Goal: Task Accomplishment & Management: Manage account settings

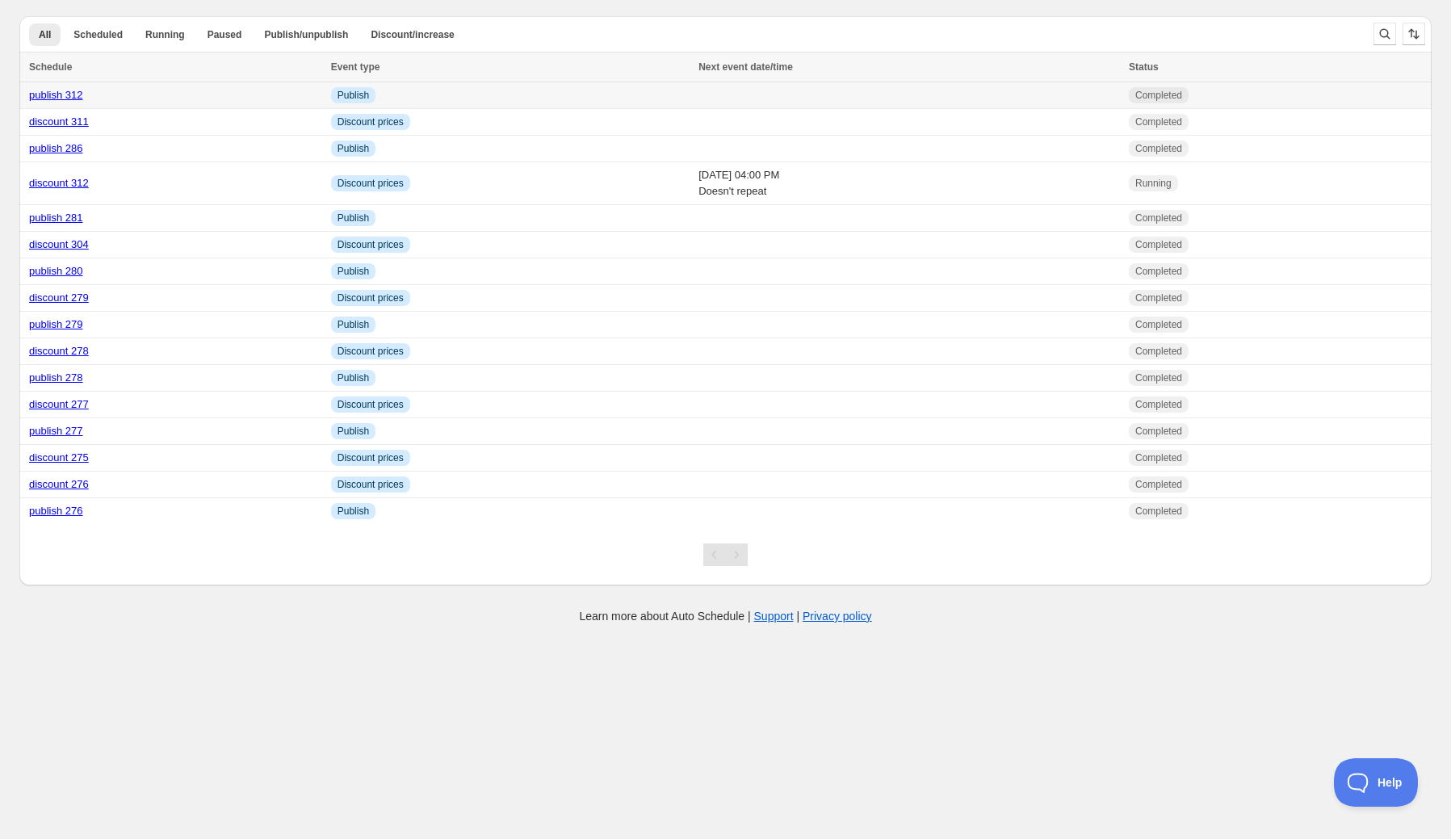
click at [65, 95] on link "publish 312" at bounding box center [56, 95] width 54 height 12
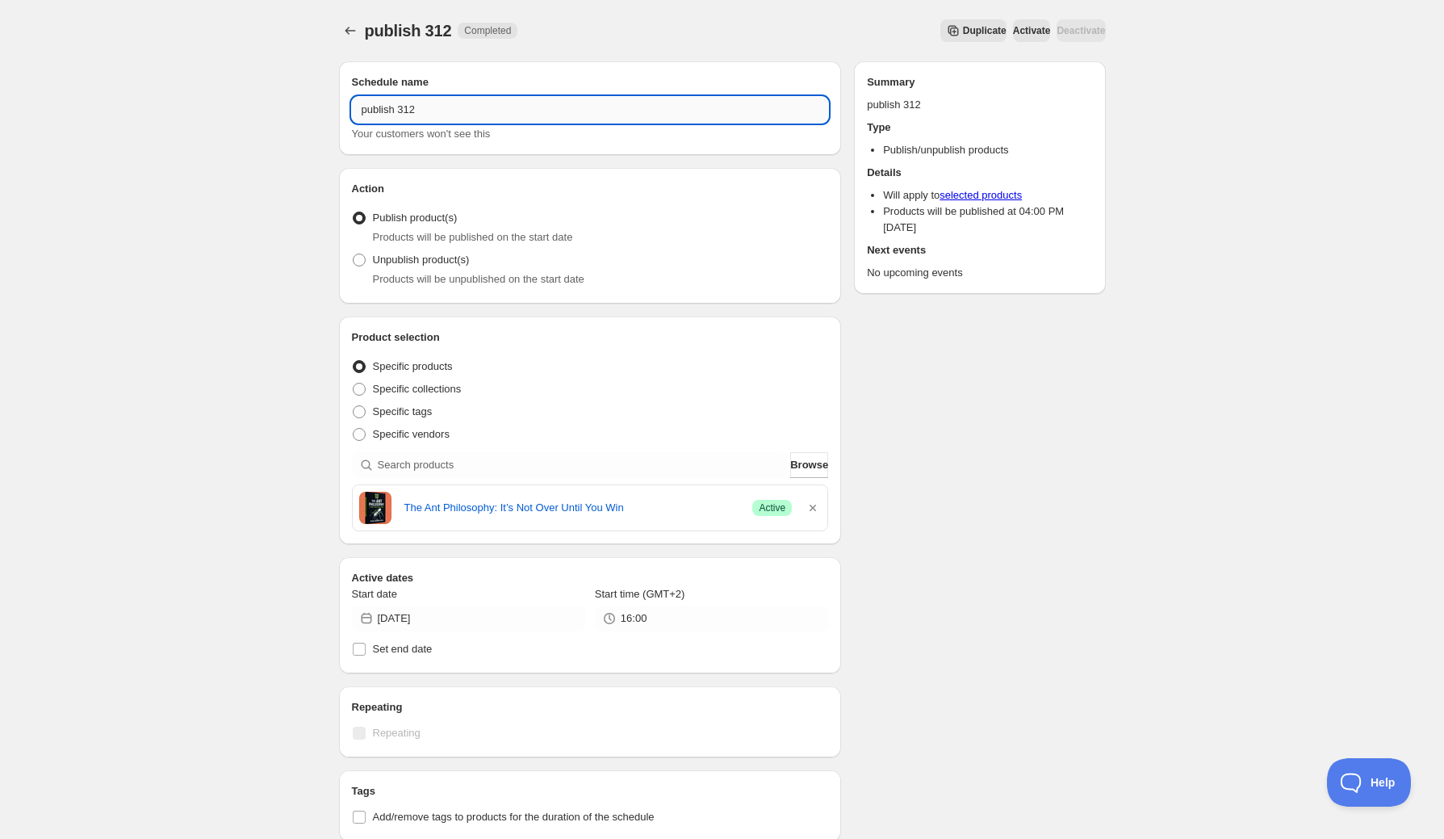
drag, startPoint x: 411, startPoint y: 109, endPoint x: 429, endPoint y: 111, distance: 18.6
click at [429, 111] on input "publish 312" at bounding box center [590, 110] width 477 height 26
type input "publish 313"
click at [809, 505] on icon "button" at bounding box center [813, 508] width 16 height 16
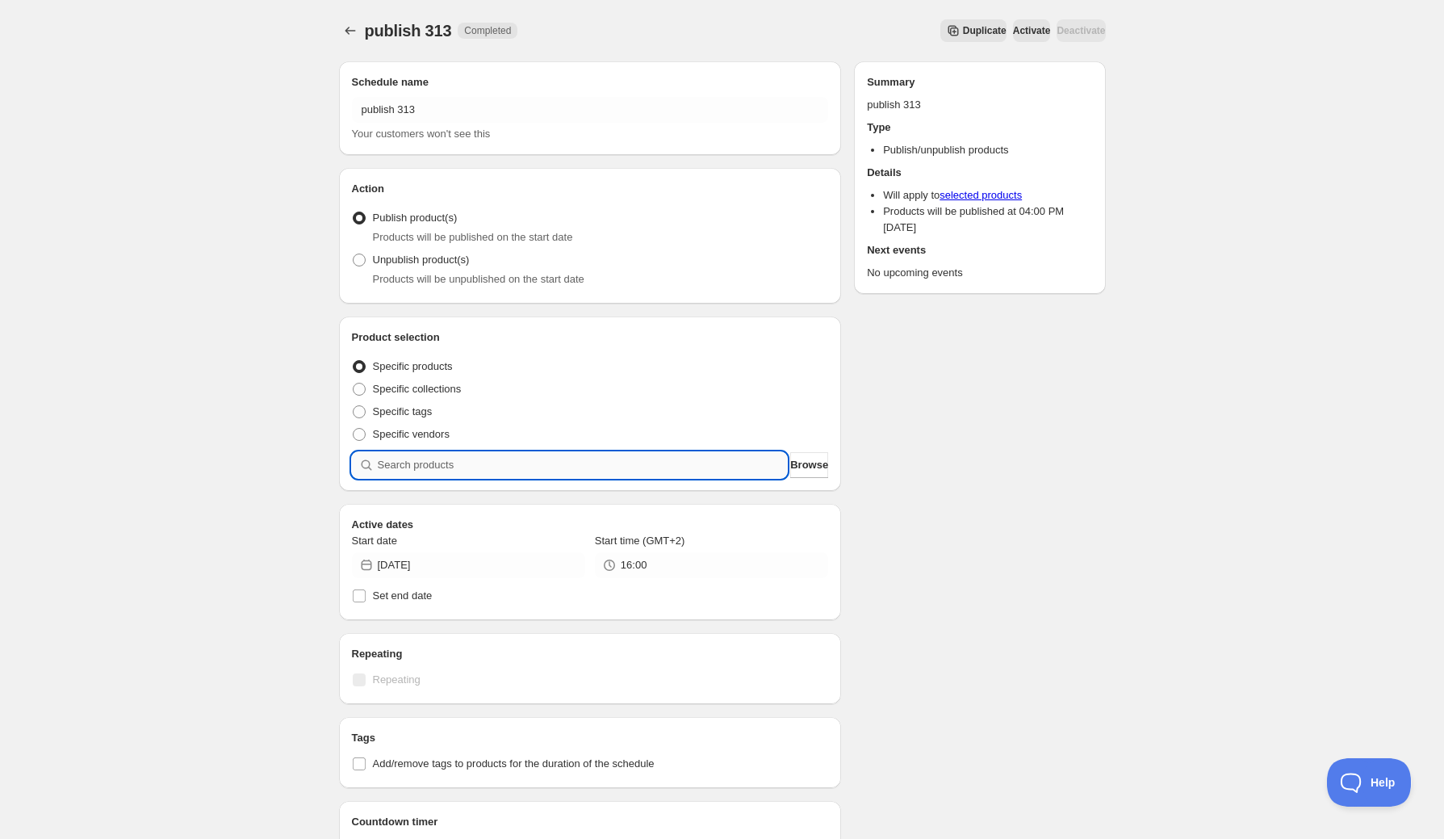
click at [442, 465] on input "search" at bounding box center [583, 465] width 410 height 26
type input "di"
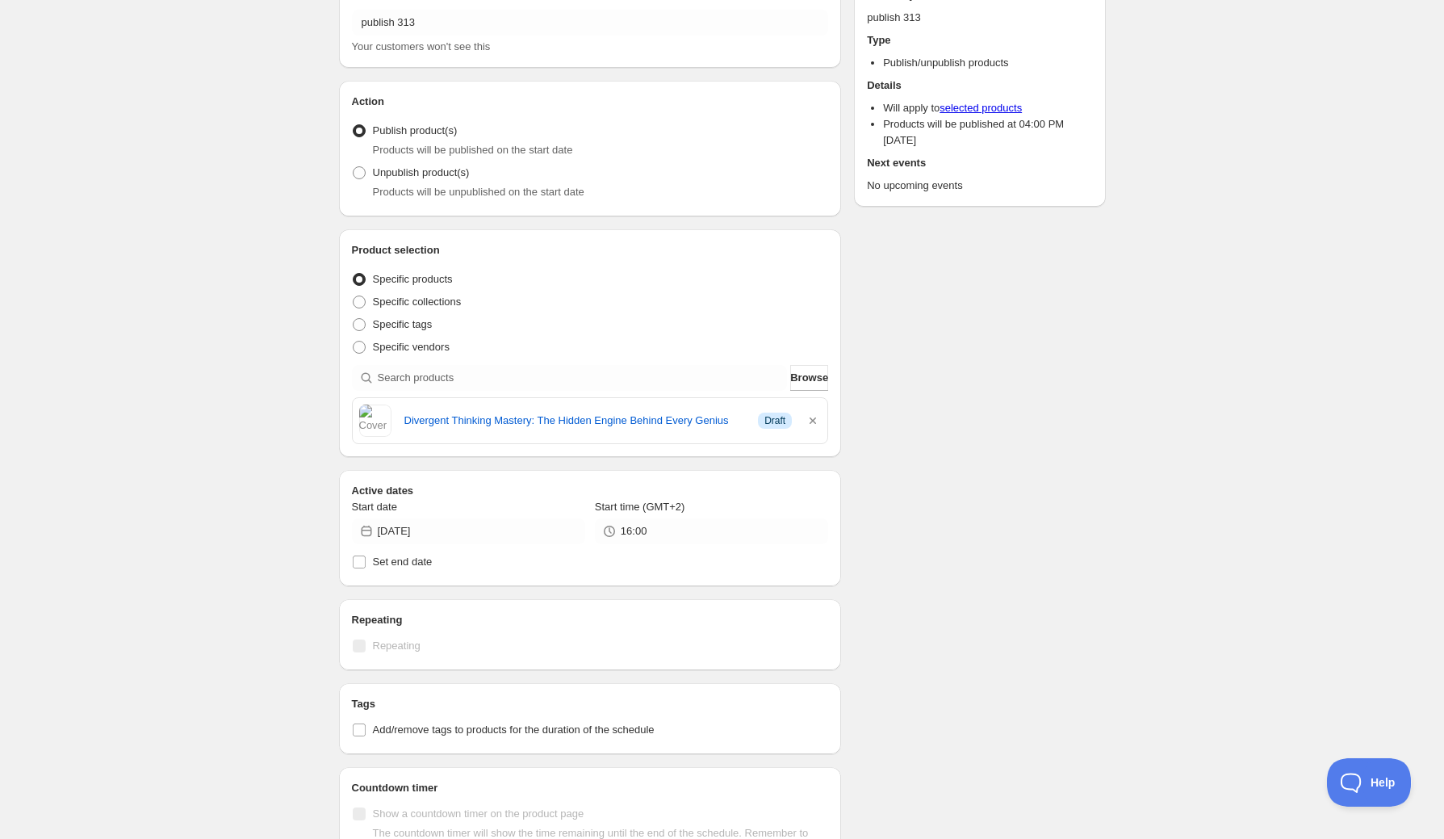
scroll to position [129, 0]
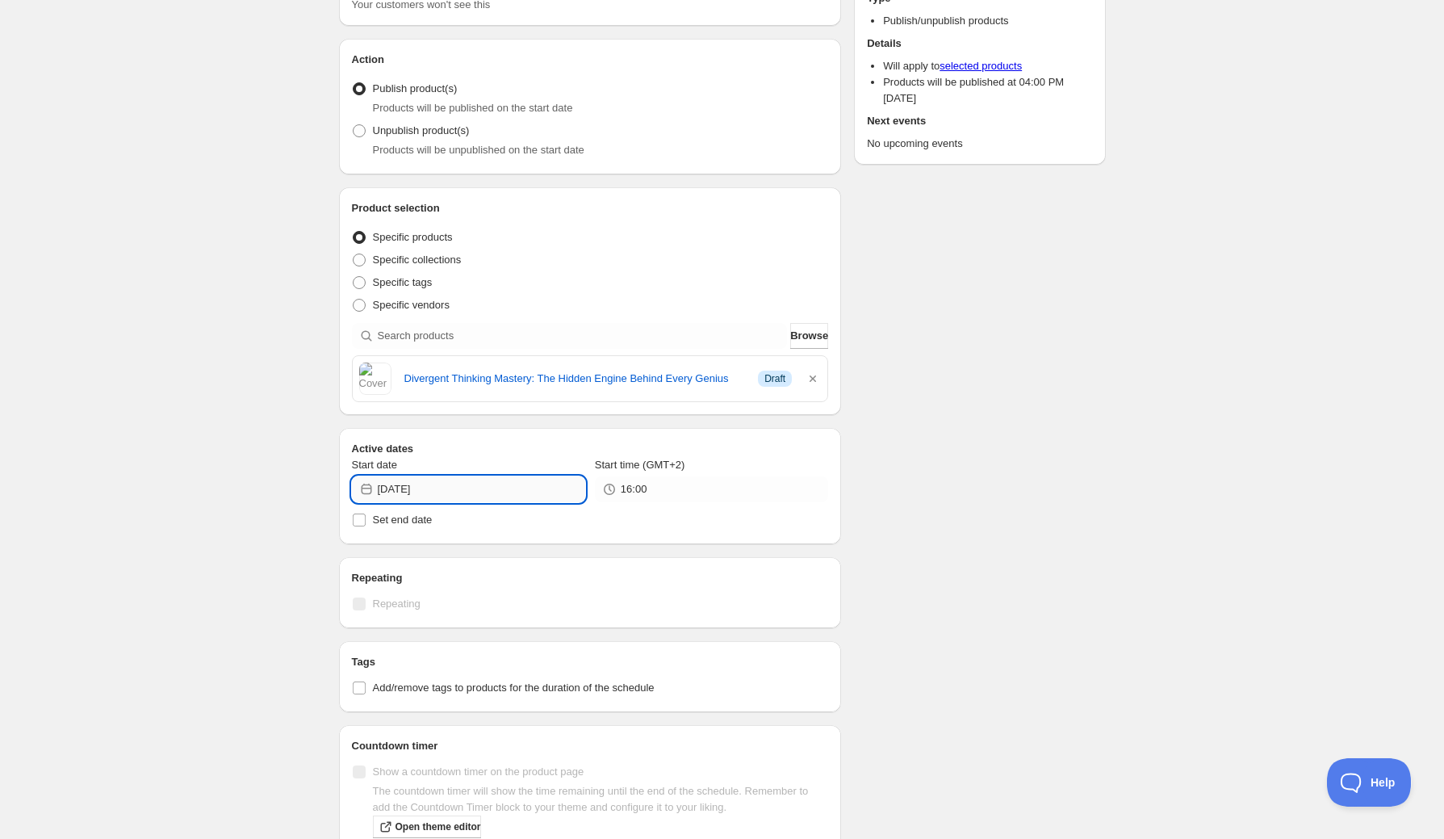
click at [507, 488] on input "[DATE]" at bounding box center [481, 489] width 207 height 26
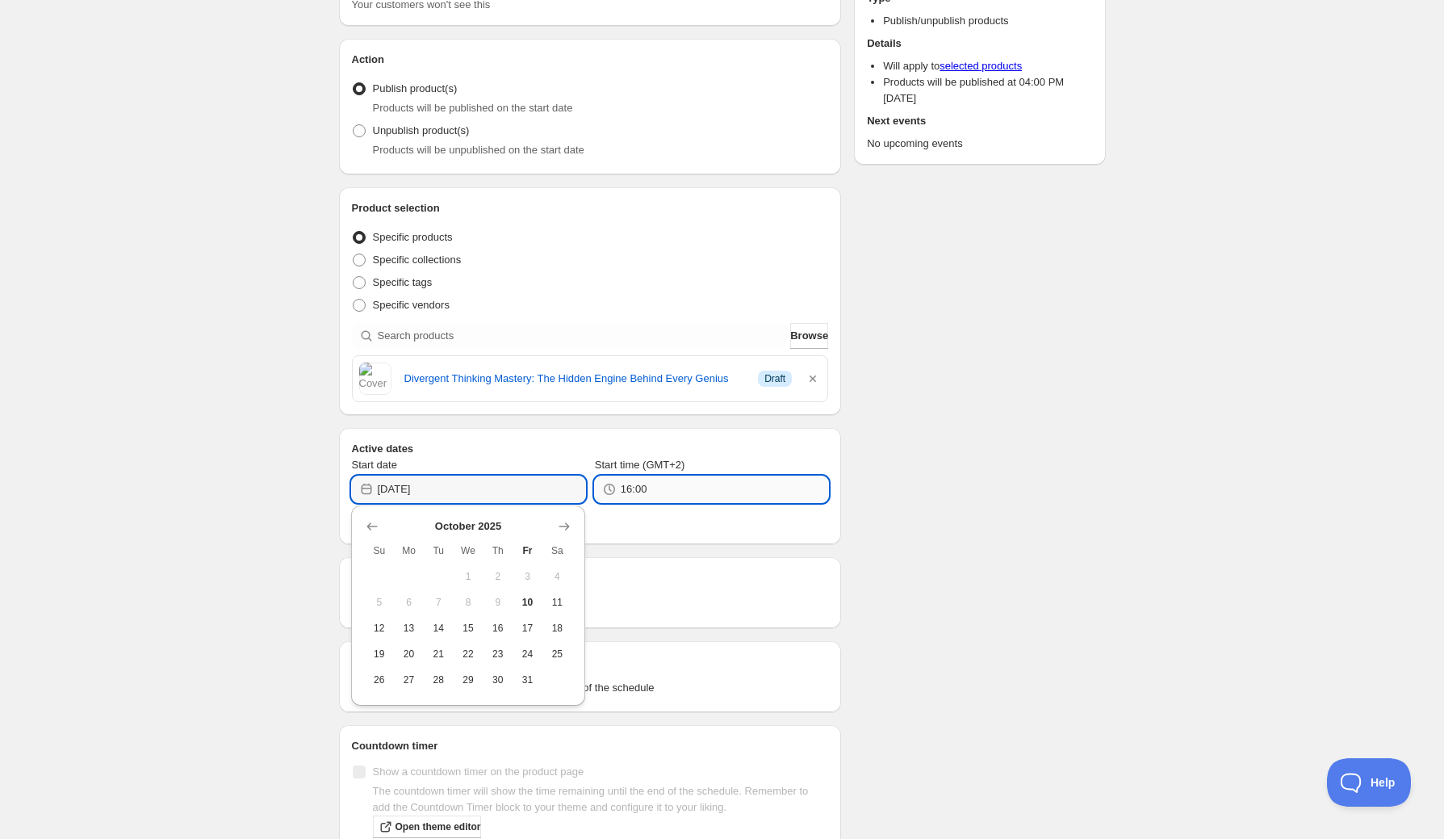
click at [668, 489] on input "16:00" at bounding box center [724, 489] width 207 height 26
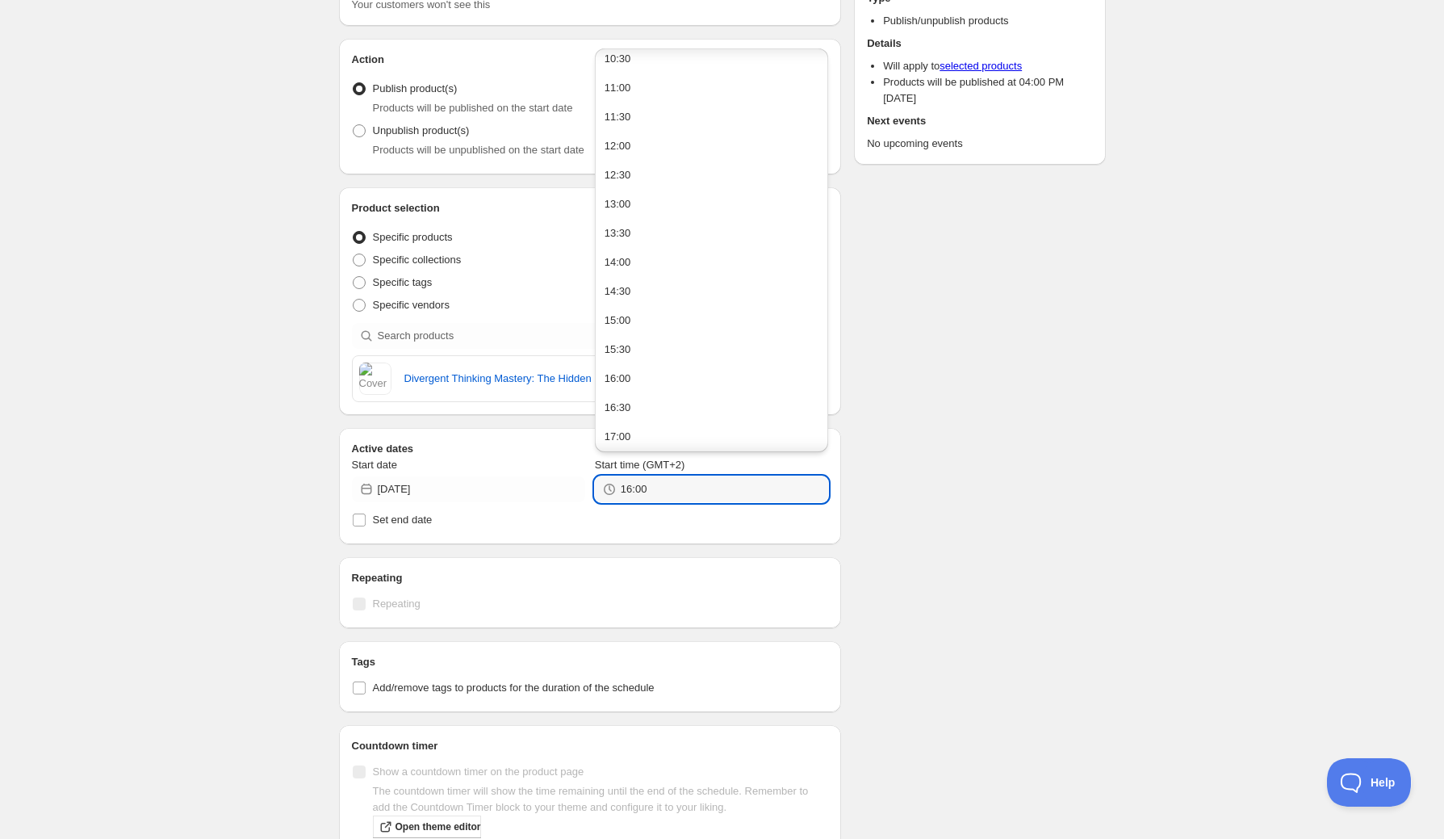
scroll to position [646, 0]
drag, startPoint x: 637, startPoint y: 491, endPoint x: 647, endPoint y: 490, distance: 9.7
click at [648, 490] on input "16:00" at bounding box center [724, 489] width 207 height 26
drag, startPoint x: 635, startPoint y: 488, endPoint x: 656, endPoint y: 488, distance: 21.0
click at [656, 488] on input "16:00" at bounding box center [724, 489] width 207 height 26
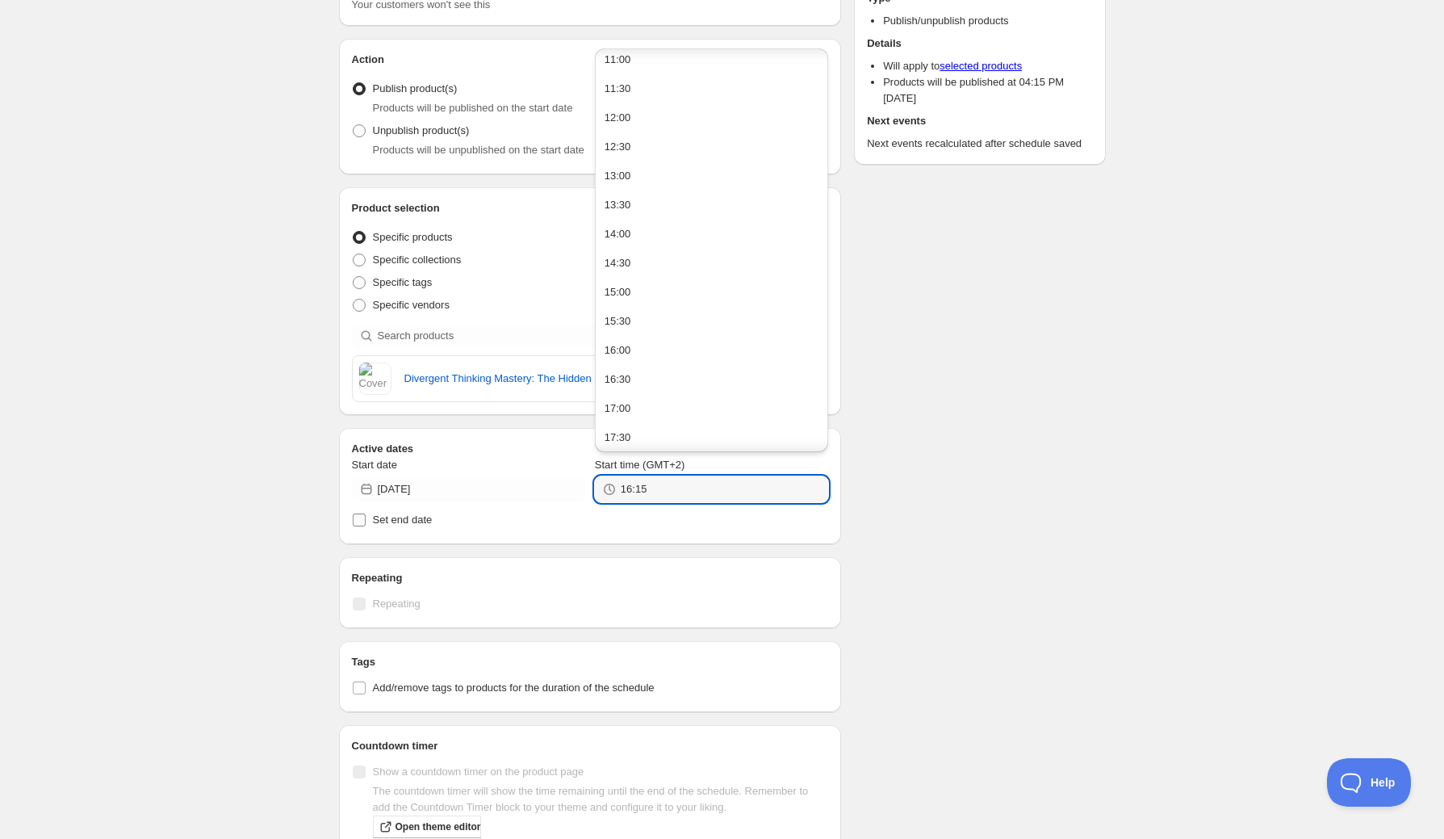
type input "16:15"
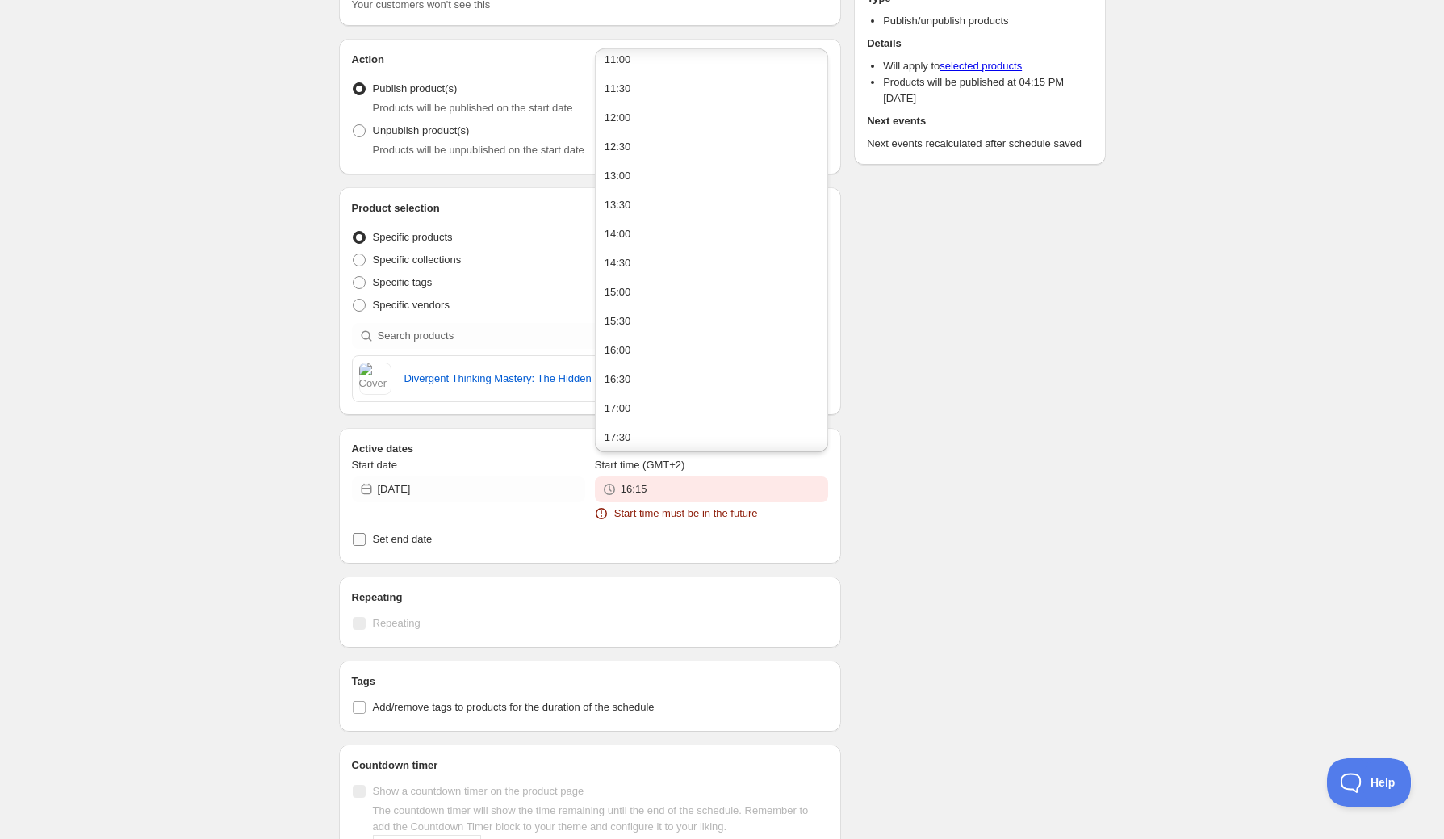
click at [722, 528] on label "Set end date" at bounding box center [590, 539] width 477 height 23
click at [366, 533] on input "Set end date" at bounding box center [359, 539] width 13 height 13
checkbox input "true"
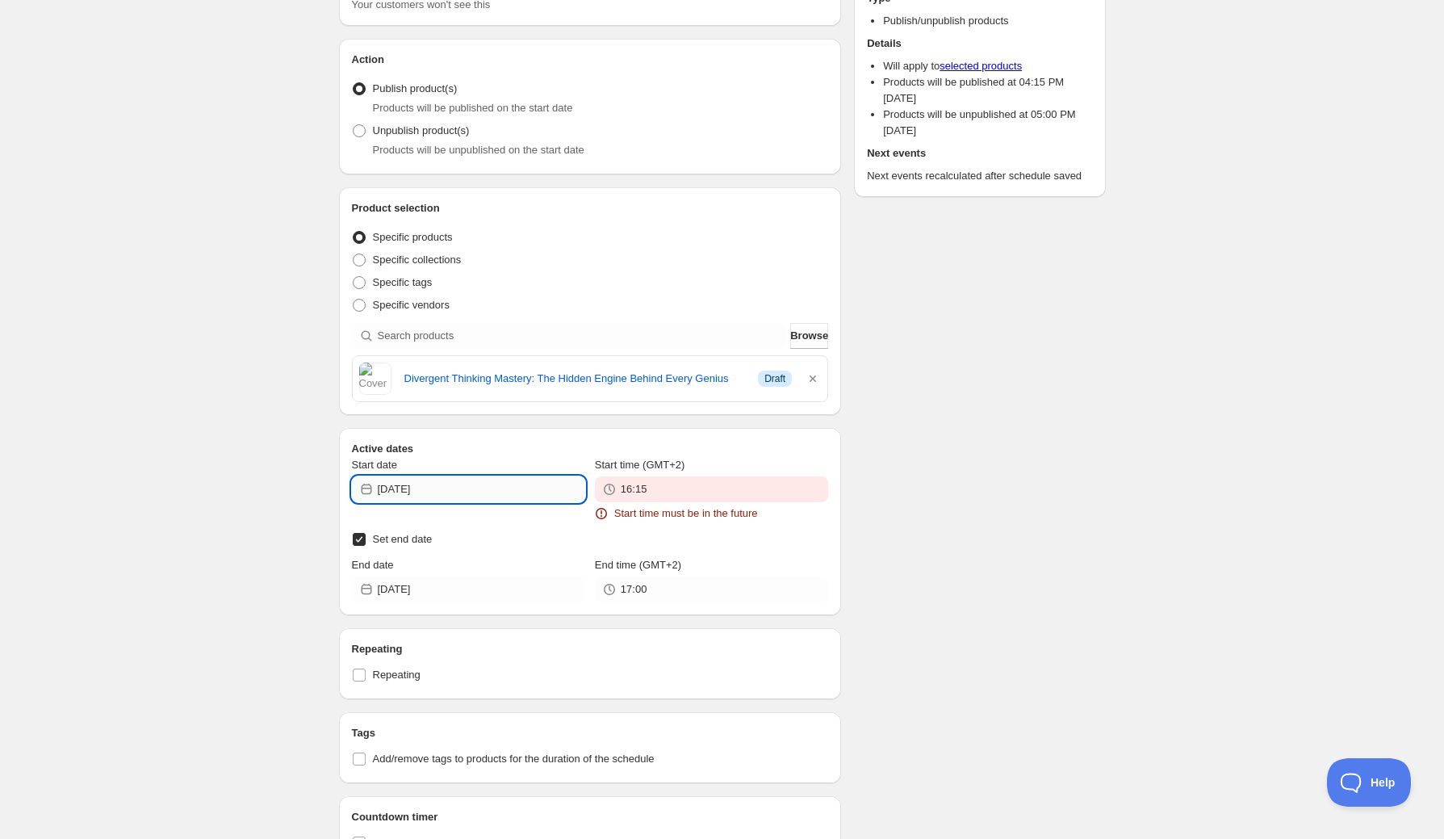
click at [463, 500] on input "[DATE]" at bounding box center [481, 489] width 207 height 26
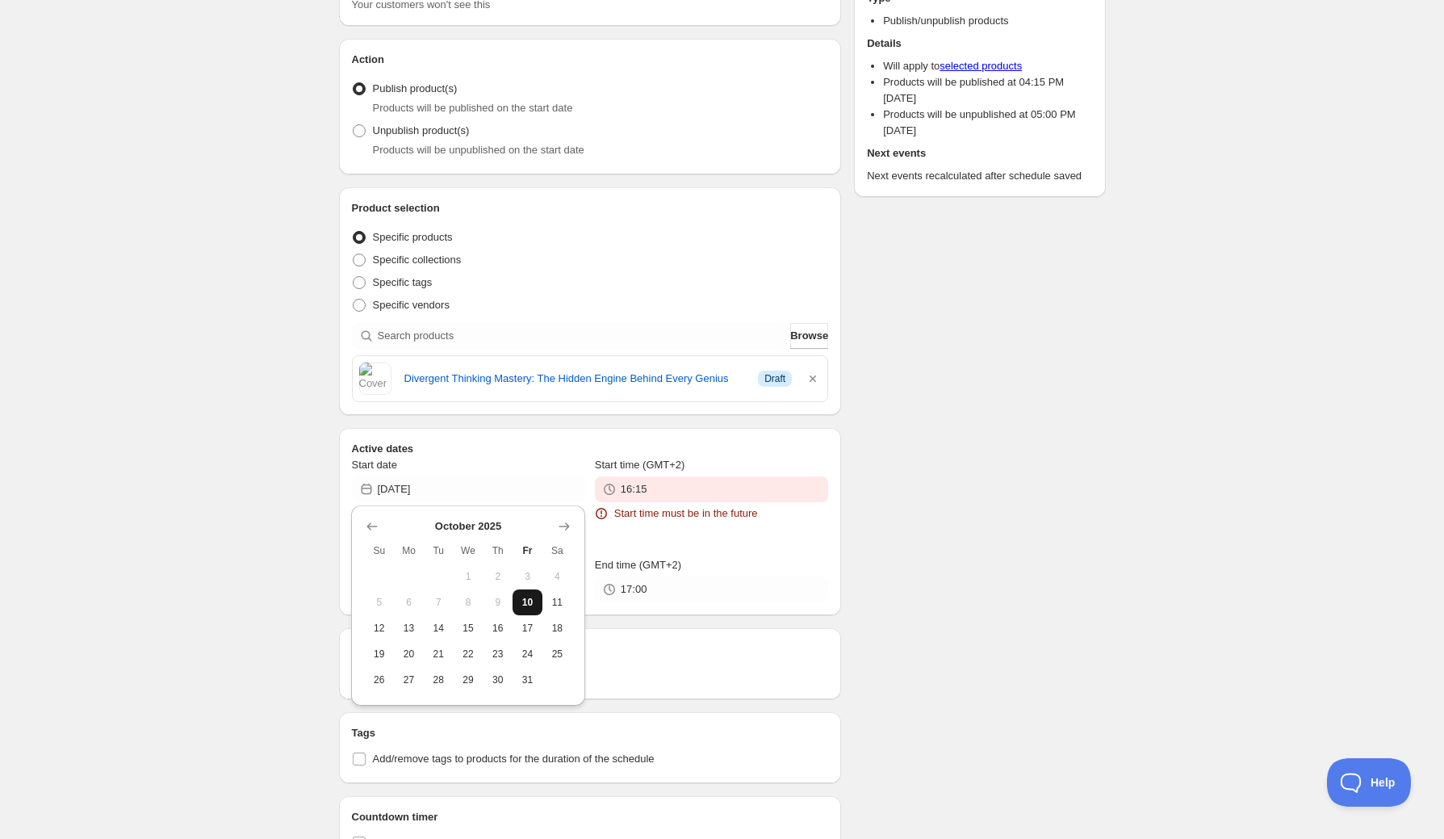
click at [525, 600] on span "10" at bounding box center [527, 602] width 17 height 13
type input "[DATE]"
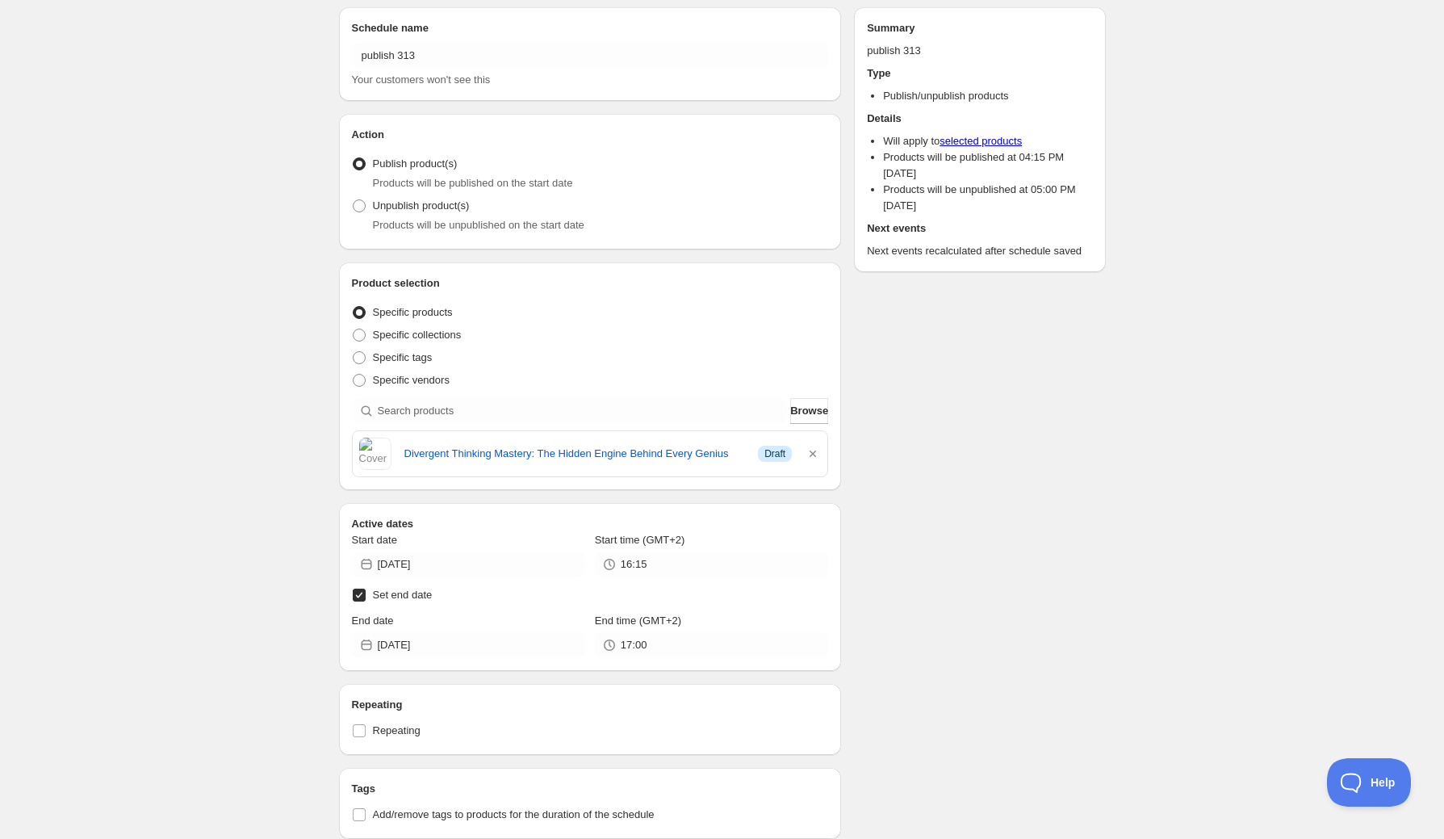
scroll to position [0, 0]
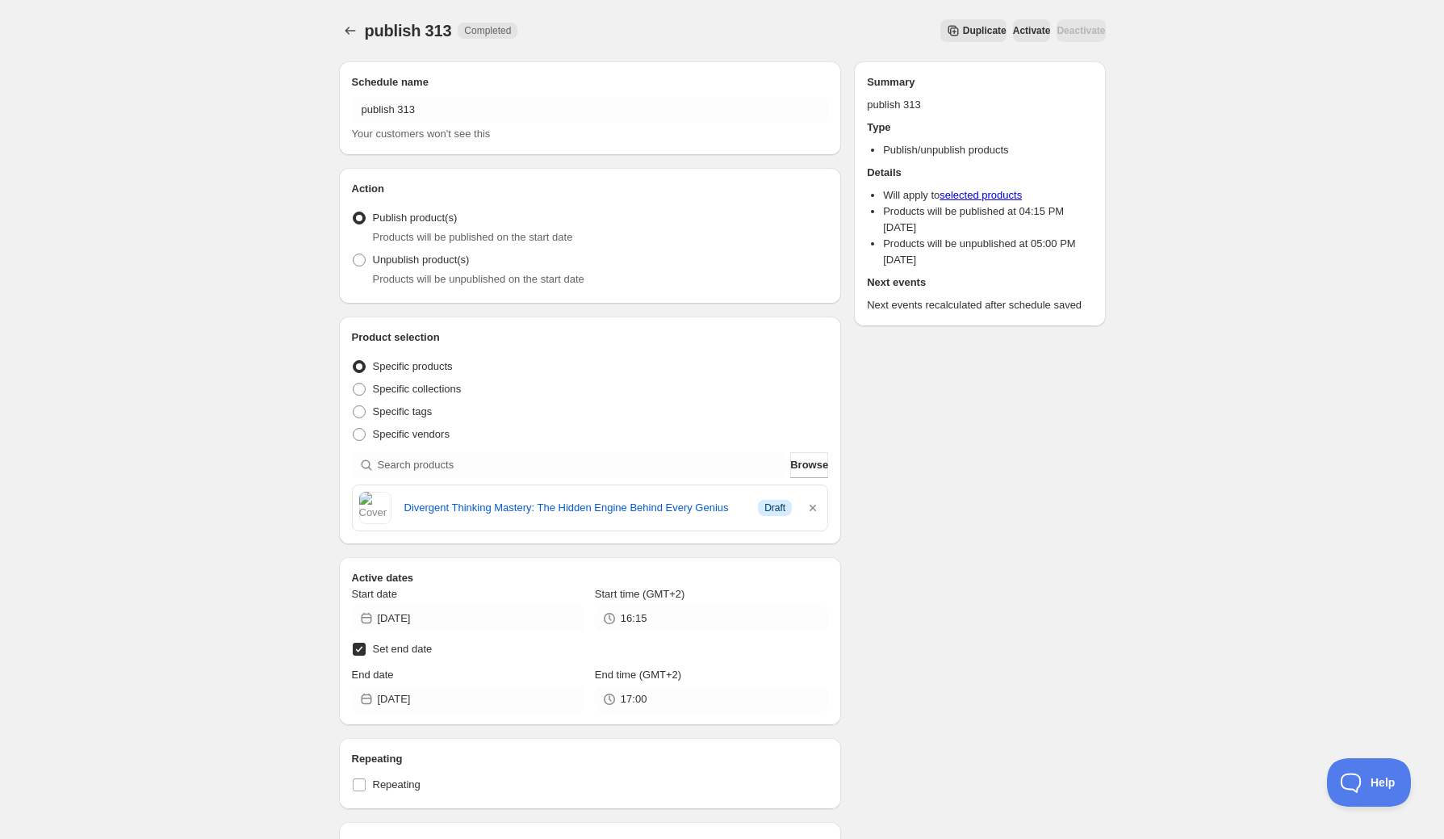
click at [361, 648] on input "Set end date" at bounding box center [359, 649] width 13 height 13
checkbox input "false"
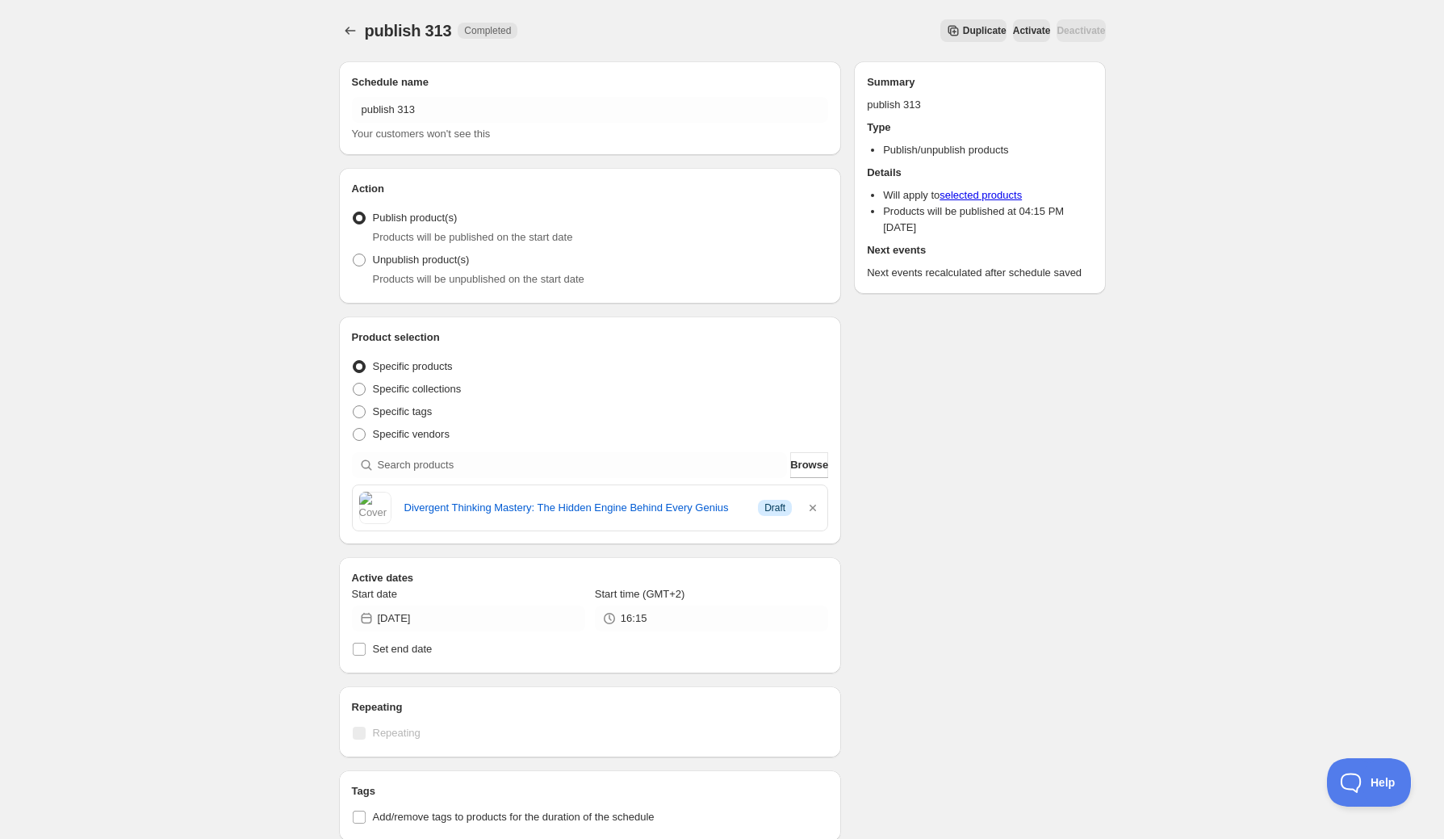
click at [344, 31] on icon "Schedules" at bounding box center [350, 31] width 16 height 16
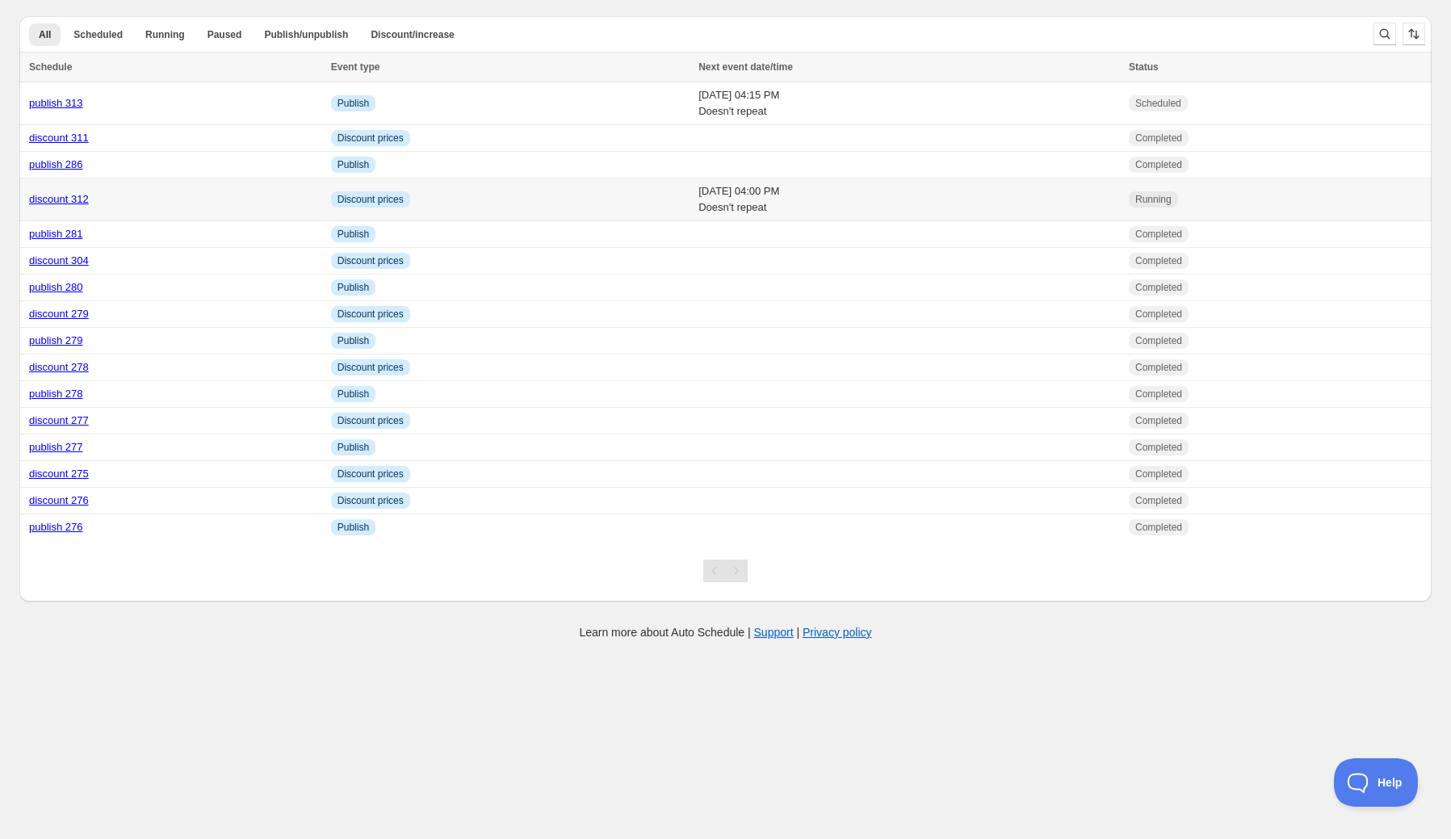
click at [54, 197] on link "discount 312" at bounding box center [59, 199] width 60 height 12
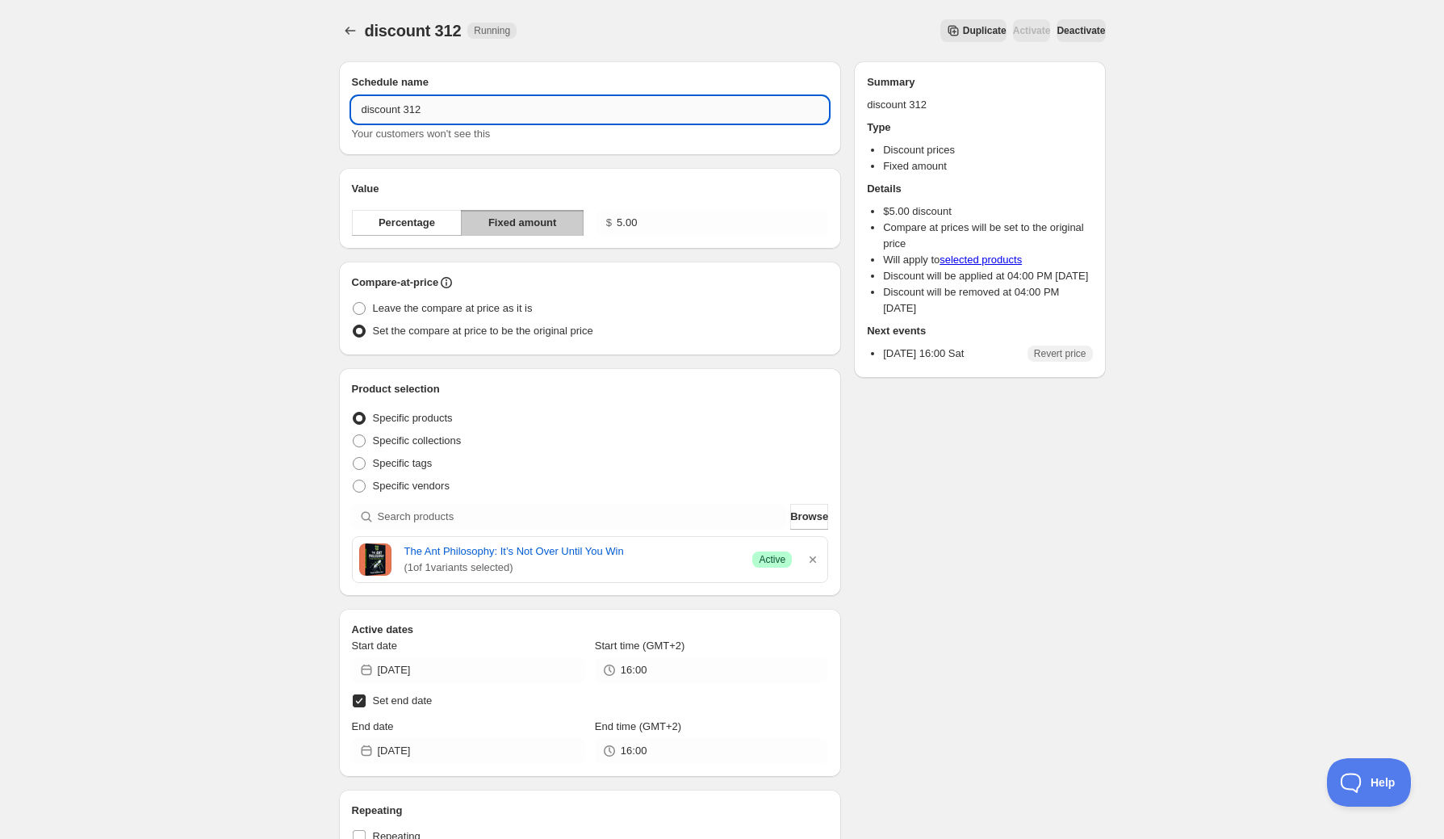
drag, startPoint x: 412, startPoint y: 111, endPoint x: 426, endPoint y: 110, distance: 14.6
click at [426, 110] on input "discount 312" at bounding box center [590, 110] width 477 height 26
type input "discount 313"
click at [812, 559] on icon "button" at bounding box center [813, 559] width 6 height 6
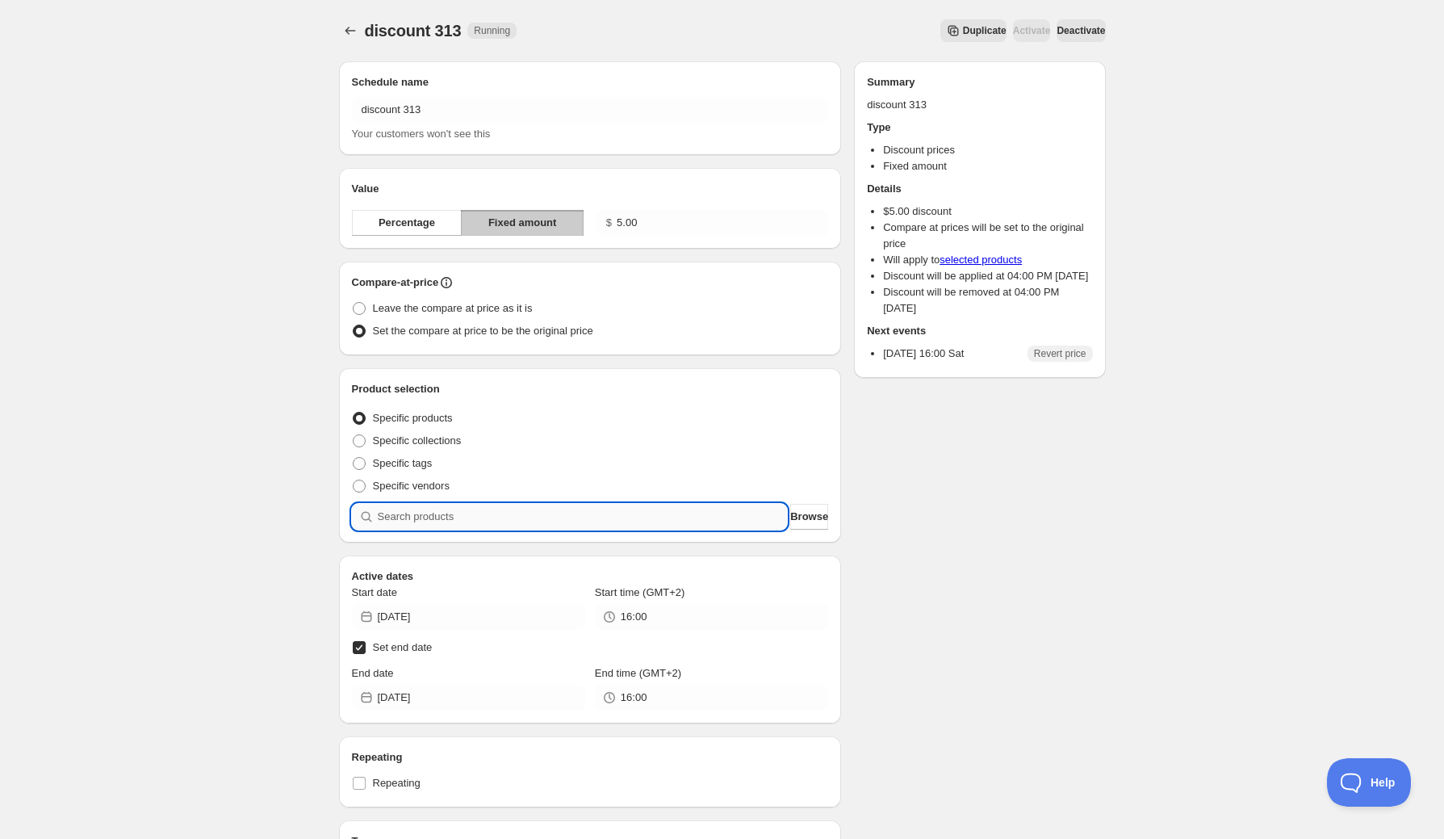
click at [685, 517] on input "search" at bounding box center [583, 517] width 410 height 26
type input "d"
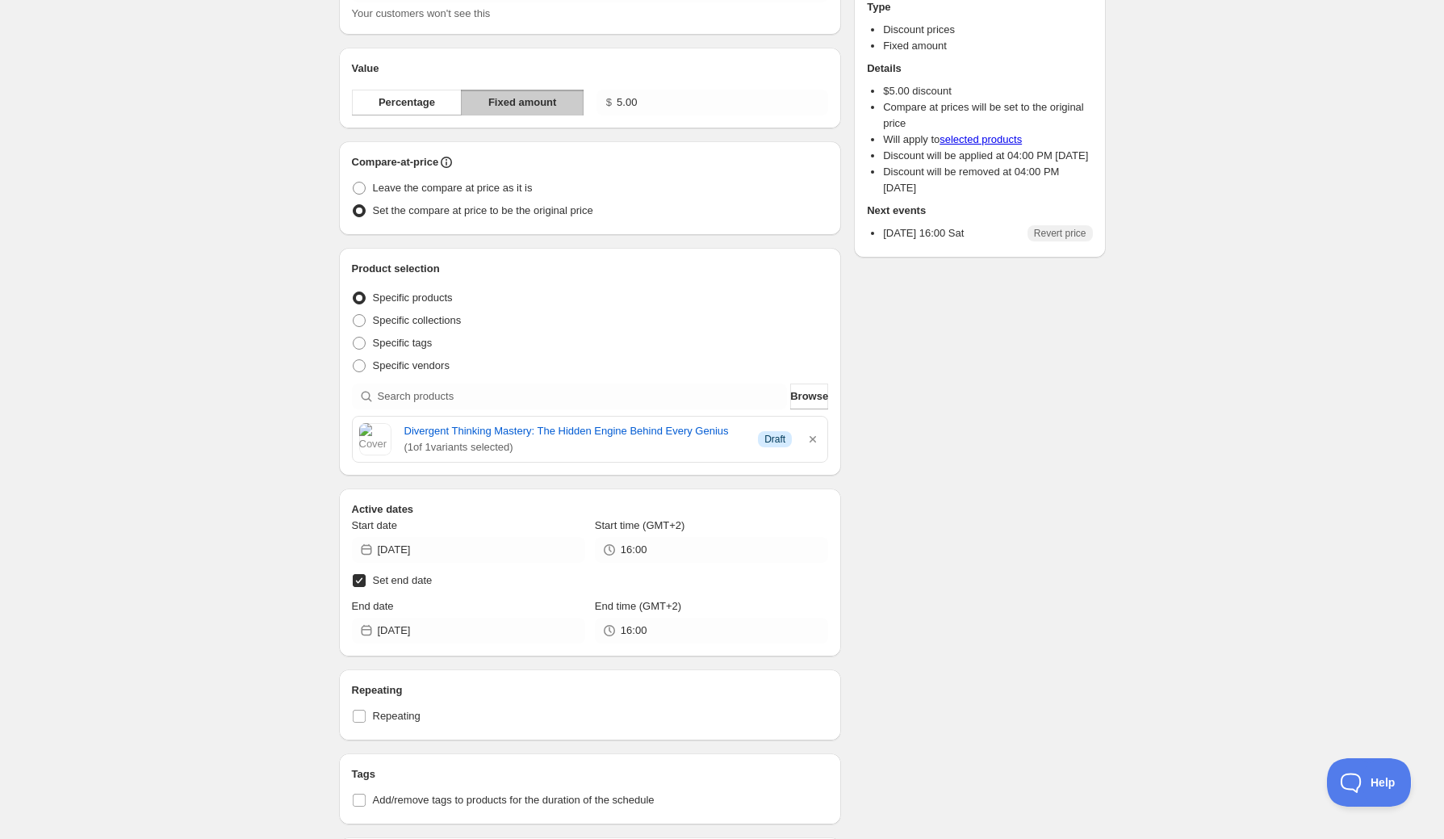
scroll to position [129, 0]
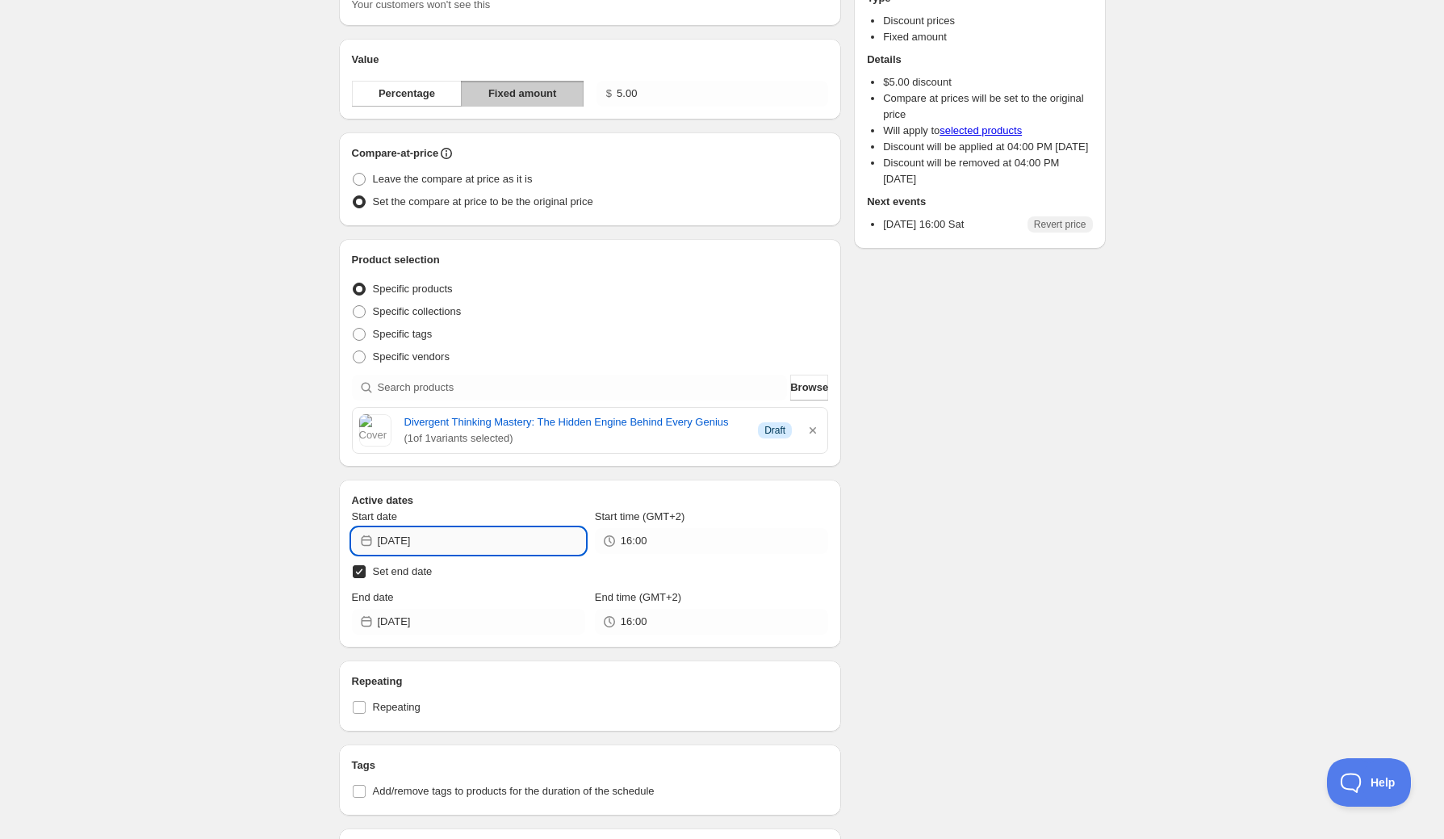
click at [450, 542] on input "[DATE]" at bounding box center [481, 541] width 207 height 26
click at [521, 655] on span "10" at bounding box center [527, 653] width 17 height 13
type input "[DATE]"
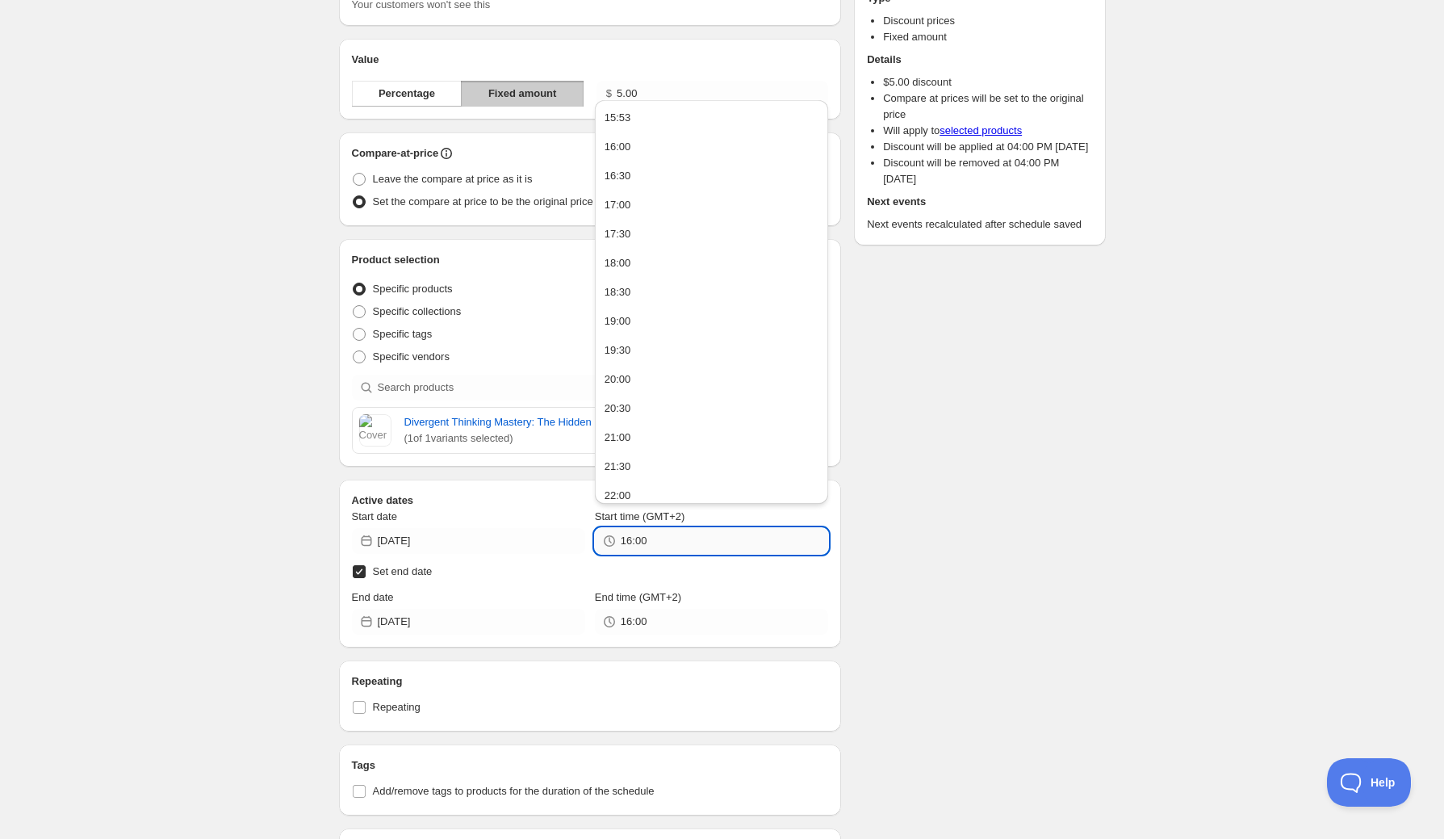
click at [635, 546] on input "16:00" at bounding box center [724, 541] width 207 height 26
drag, startPoint x: 634, startPoint y: 541, endPoint x: 651, endPoint y: 542, distance: 16.2
click at [651, 542] on input "16:00" at bounding box center [724, 541] width 207 height 26
type input "16:15"
click at [469, 623] on input "[DATE]" at bounding box center [481, 622] width 207 height 26
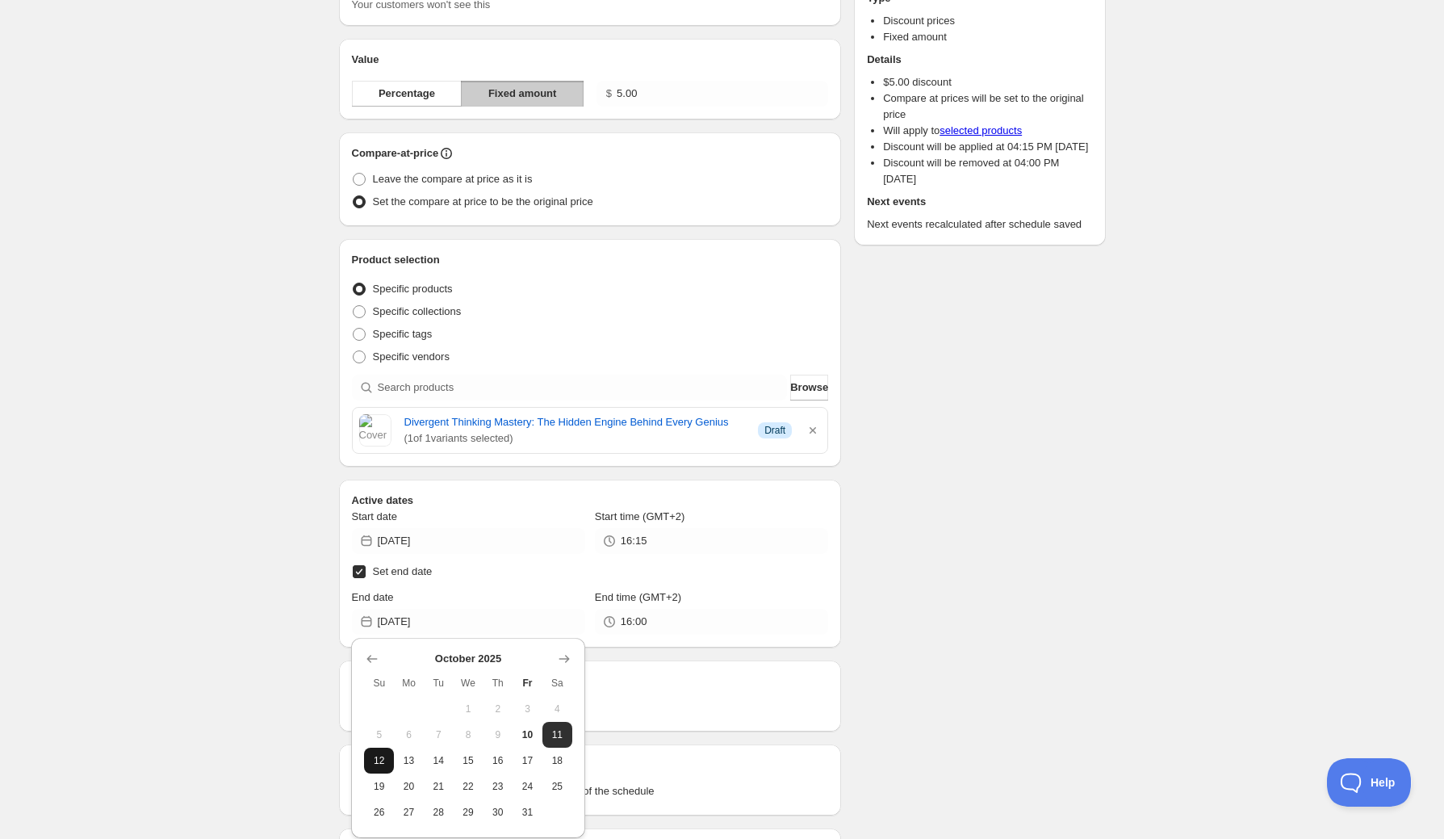
click at [380, 765] on span "12" at bounding box center [379, 760] width 17 height 13
type input "[DATE]"
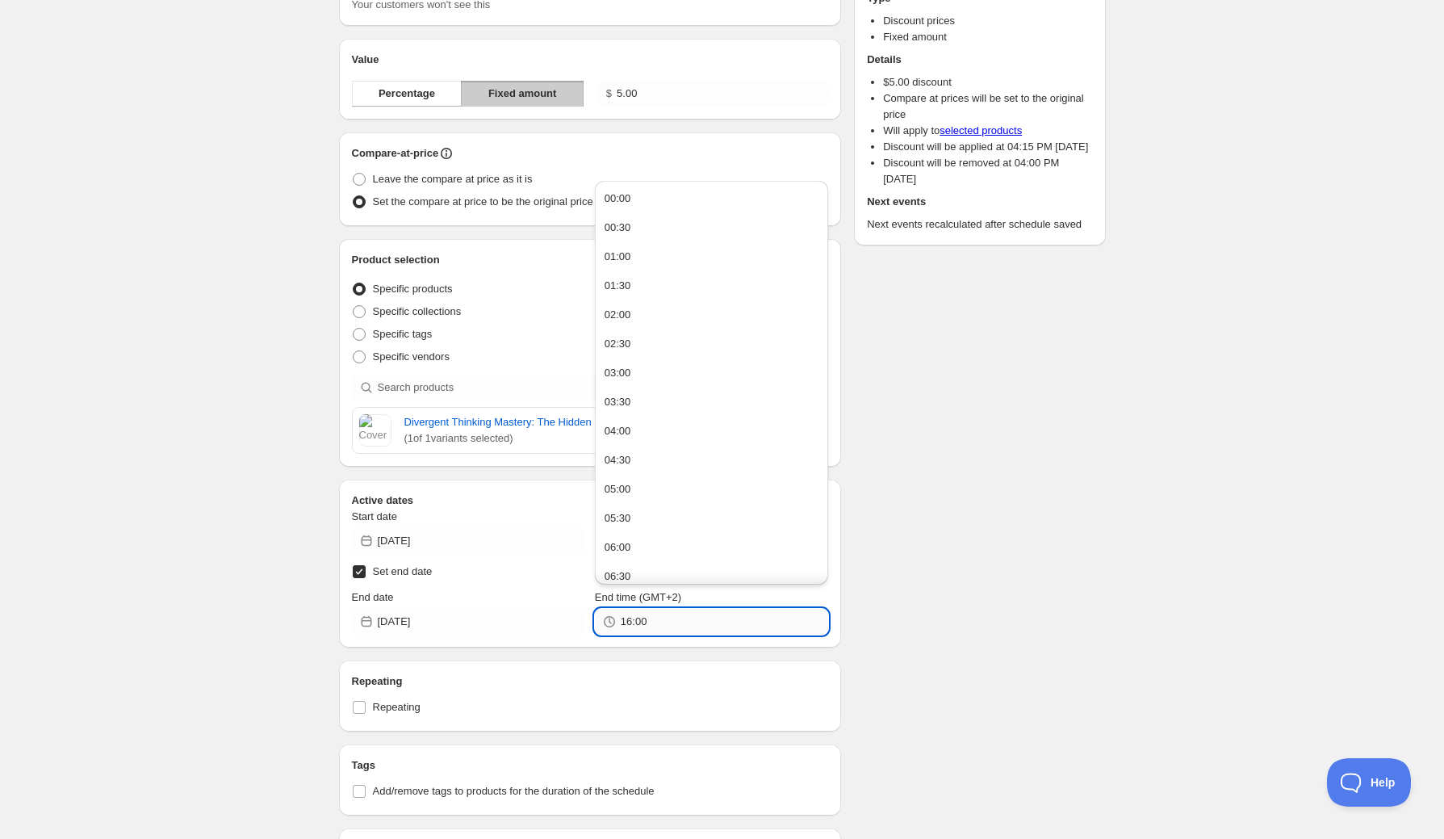
click at [653, 624] on input "16:00" at bounding box center [724, 622] width 207 height 26
type input "16:15"
click at [1053, 630] on div "Schedule name discount 313 Your customers won't see this Value Percentage Fixed…" at bounding box center [716, 787] width 780 height 1736
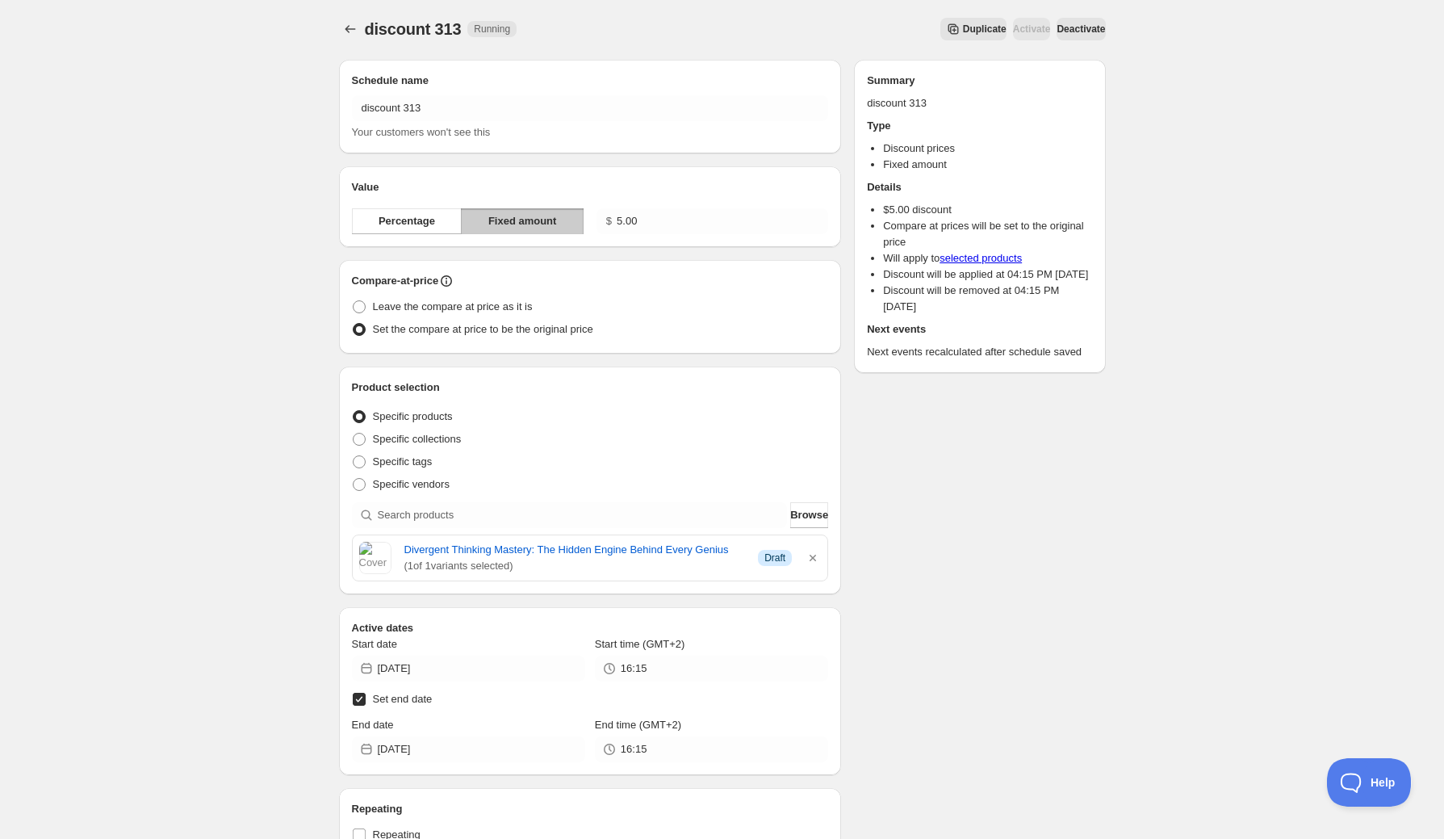
scroll to position [0, 0]
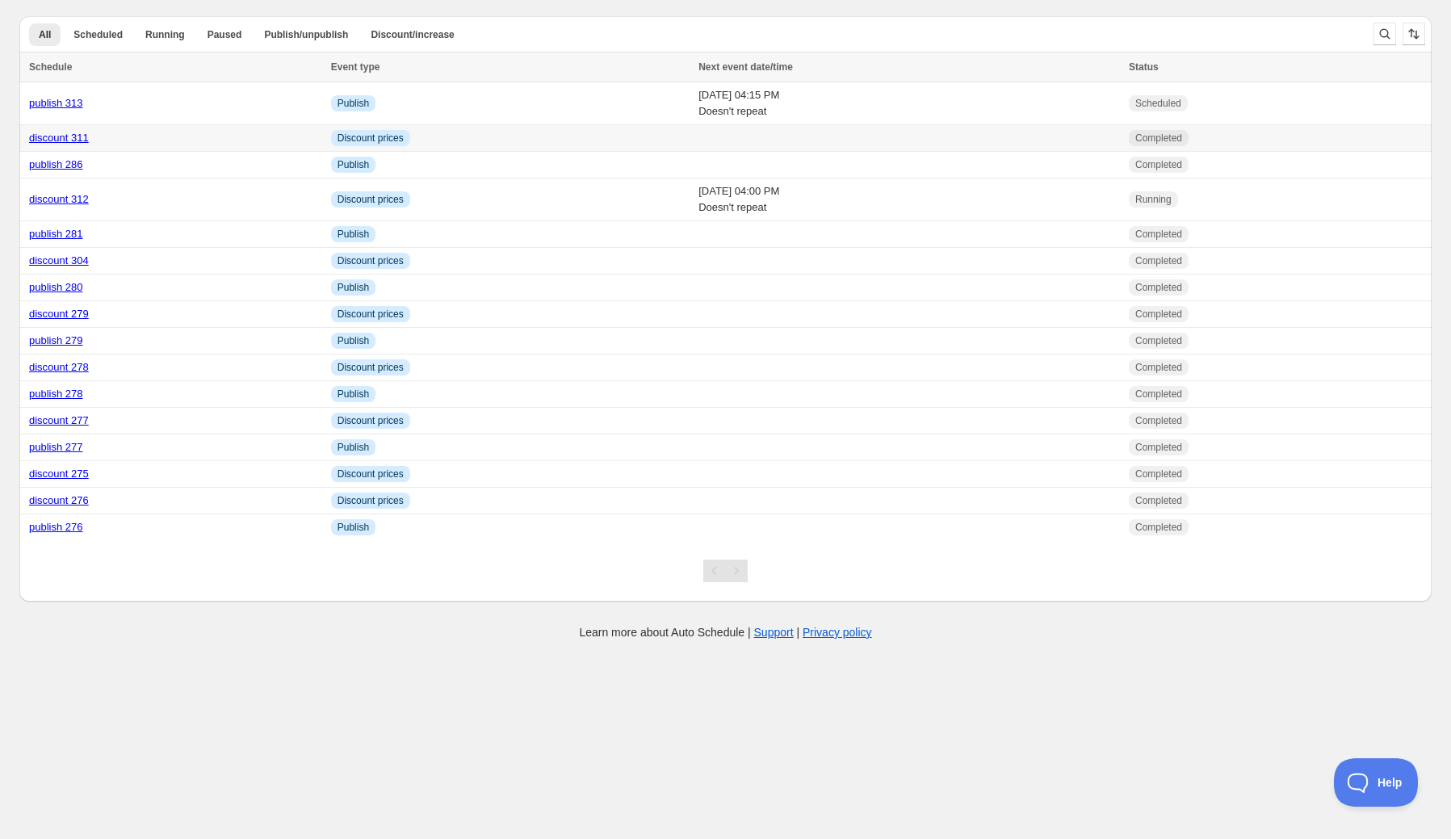
click at [56, 135] on link "discount 311" at bounding box center [59, 138] width 60 height 12
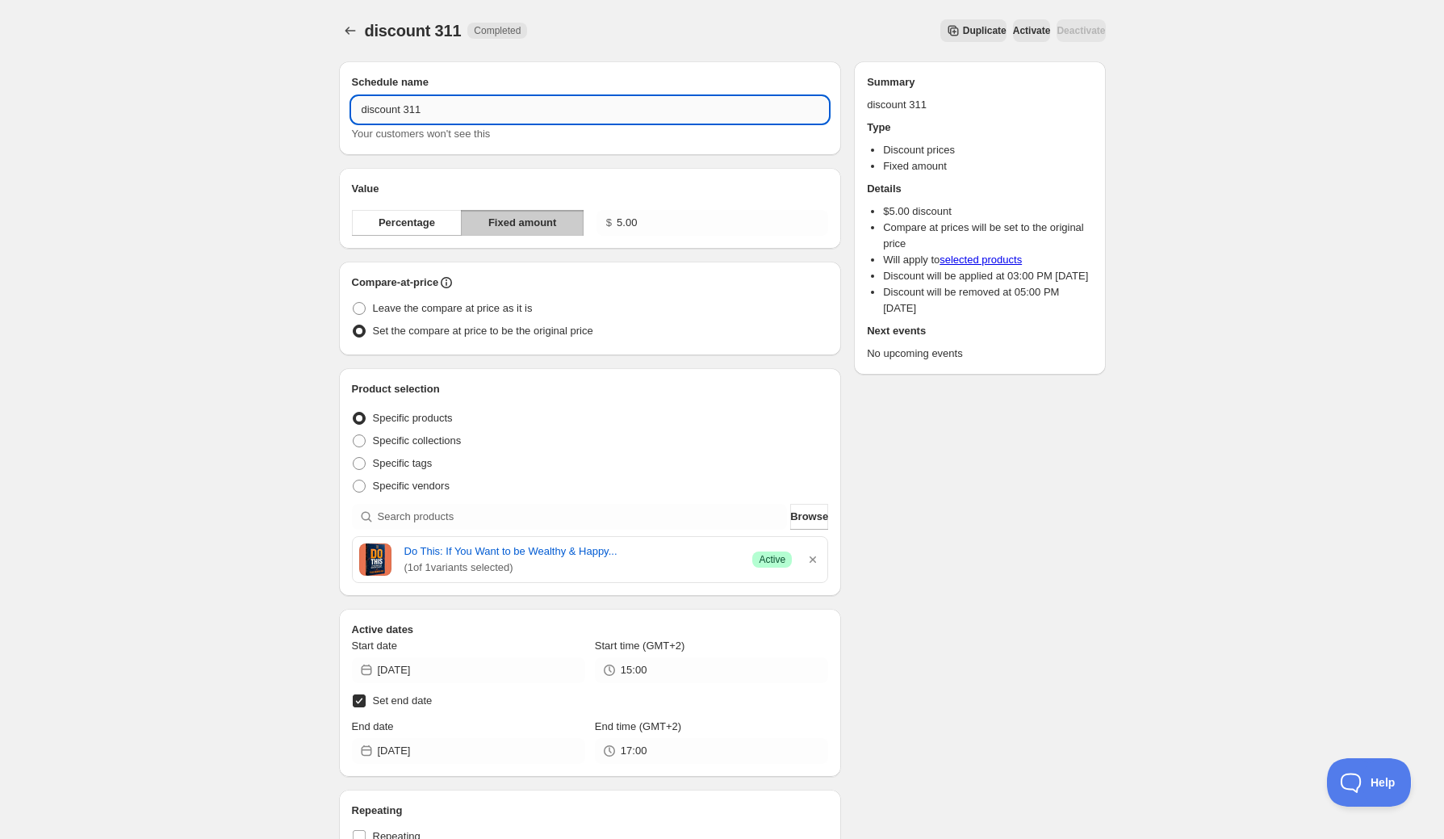
drag, startPoint x: 416, startPoint y: 108, endPoint x: 436, endPoint y: 107, distance: 20.2
click at [436, 107] on input "discount 311" at bounding box center [590, 110] width 477 height 26
type input "discount 313"
click at [814, 561] on icon "button" at bounding box center [813, 559] width 16 height 16
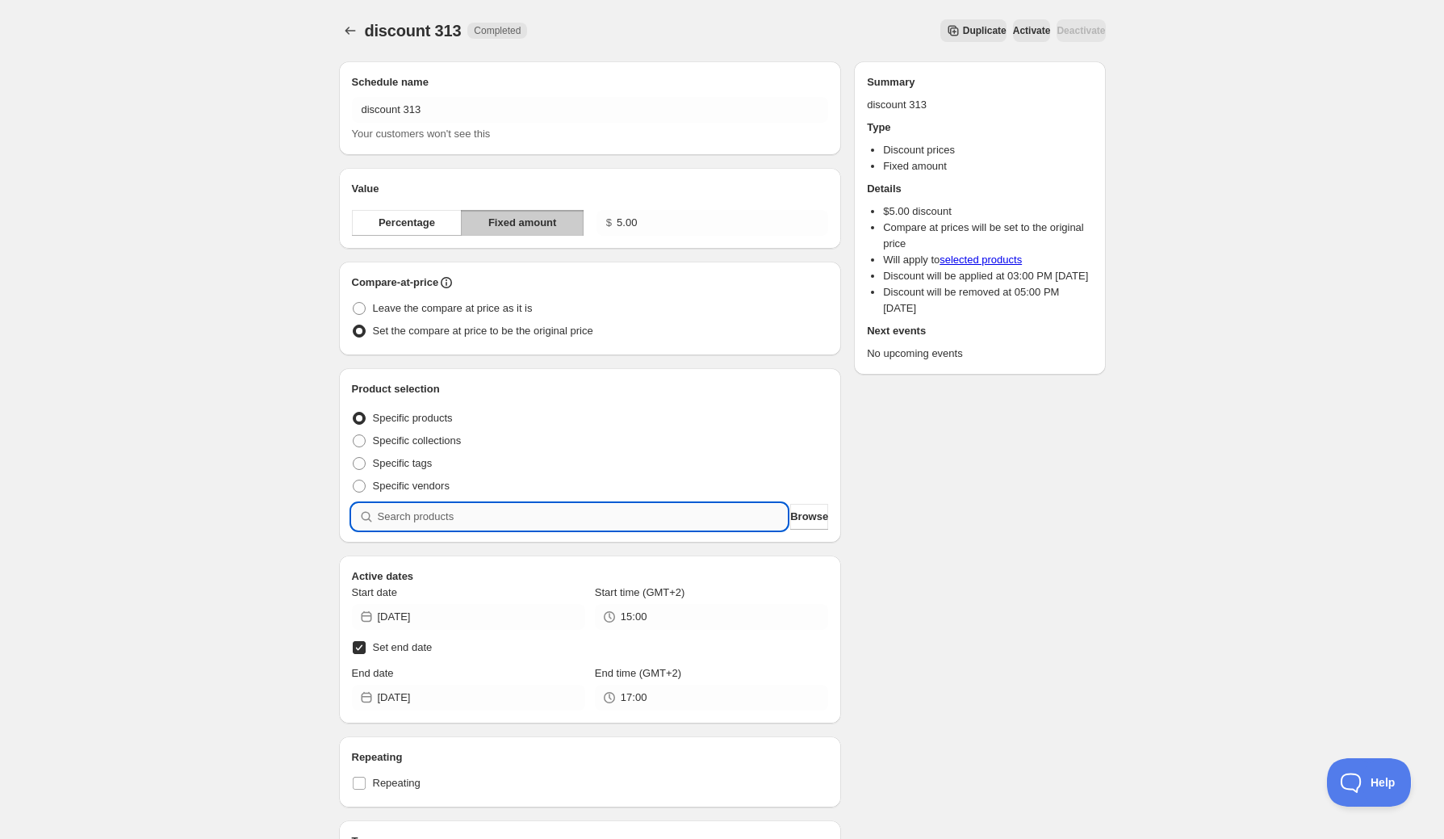
click at [685, 520] on input "search" at bounding box center [583, 517] width 410 height 26
type input "d"
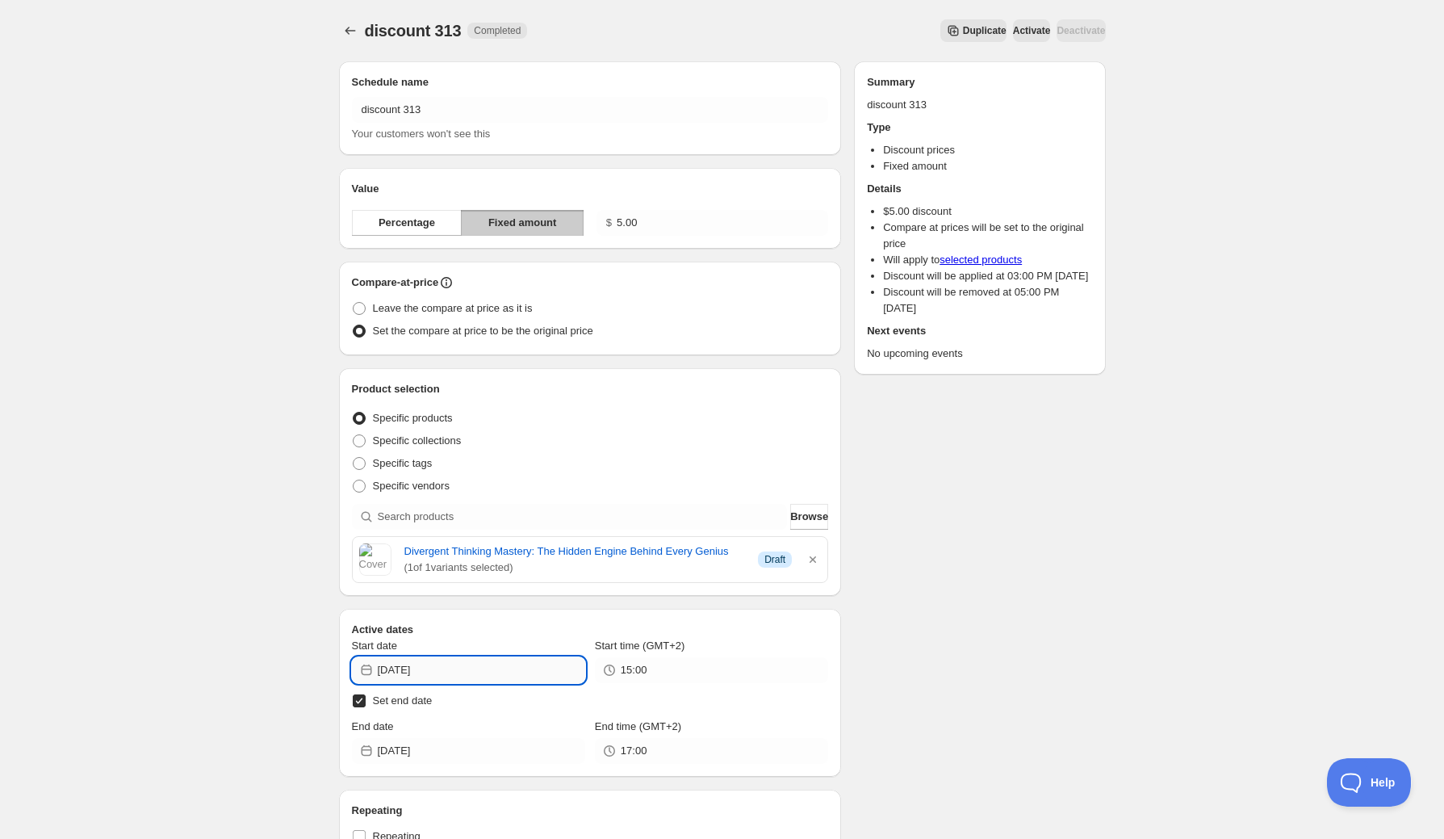
click at [495, 673] on input "[DATE]" at bounding box center [481, 670] width 207 height 26
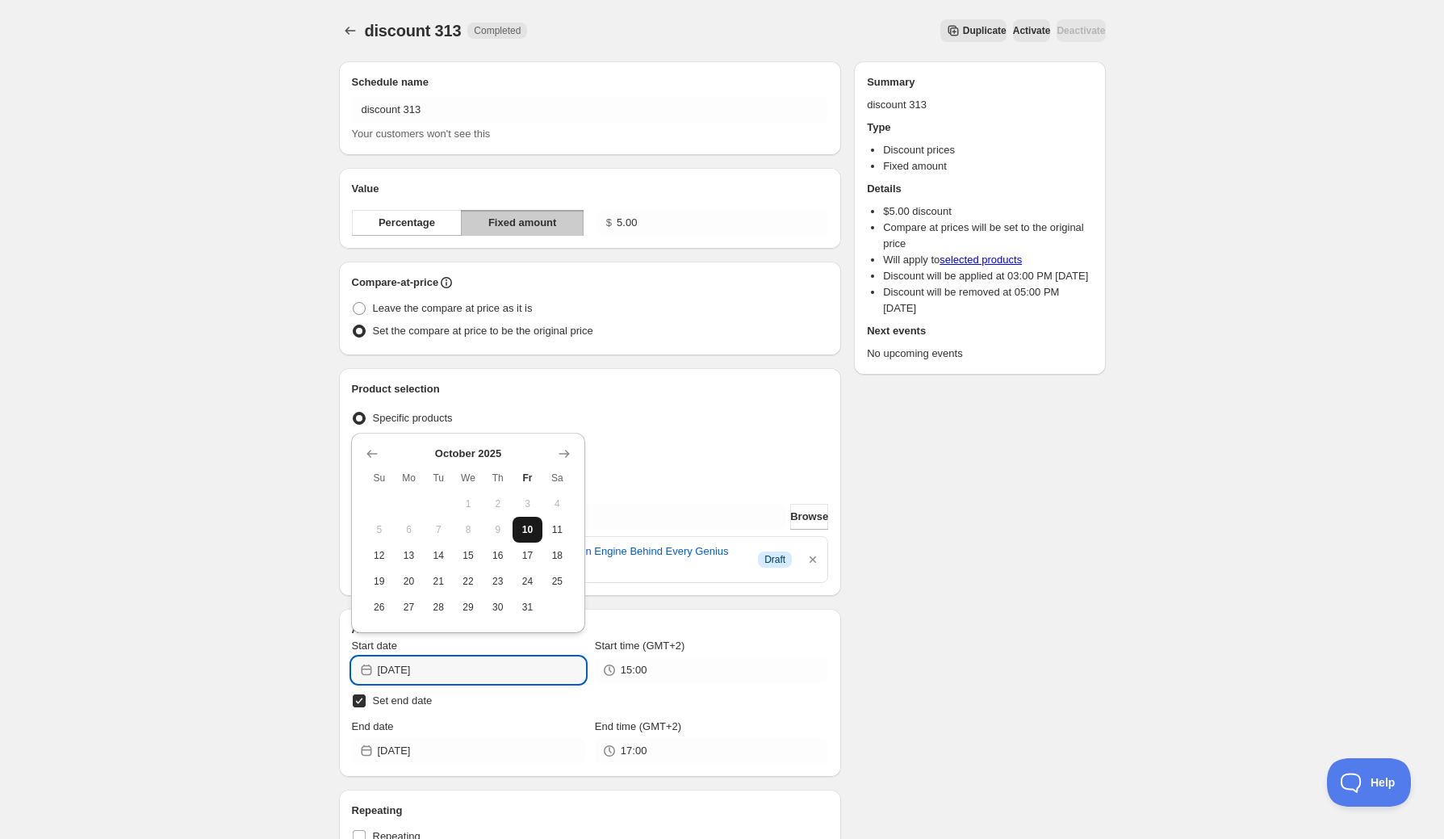
click at [524, 522] on button "10" at bounding box center [528, 530] width 30 height 26
type input "[DATE]"
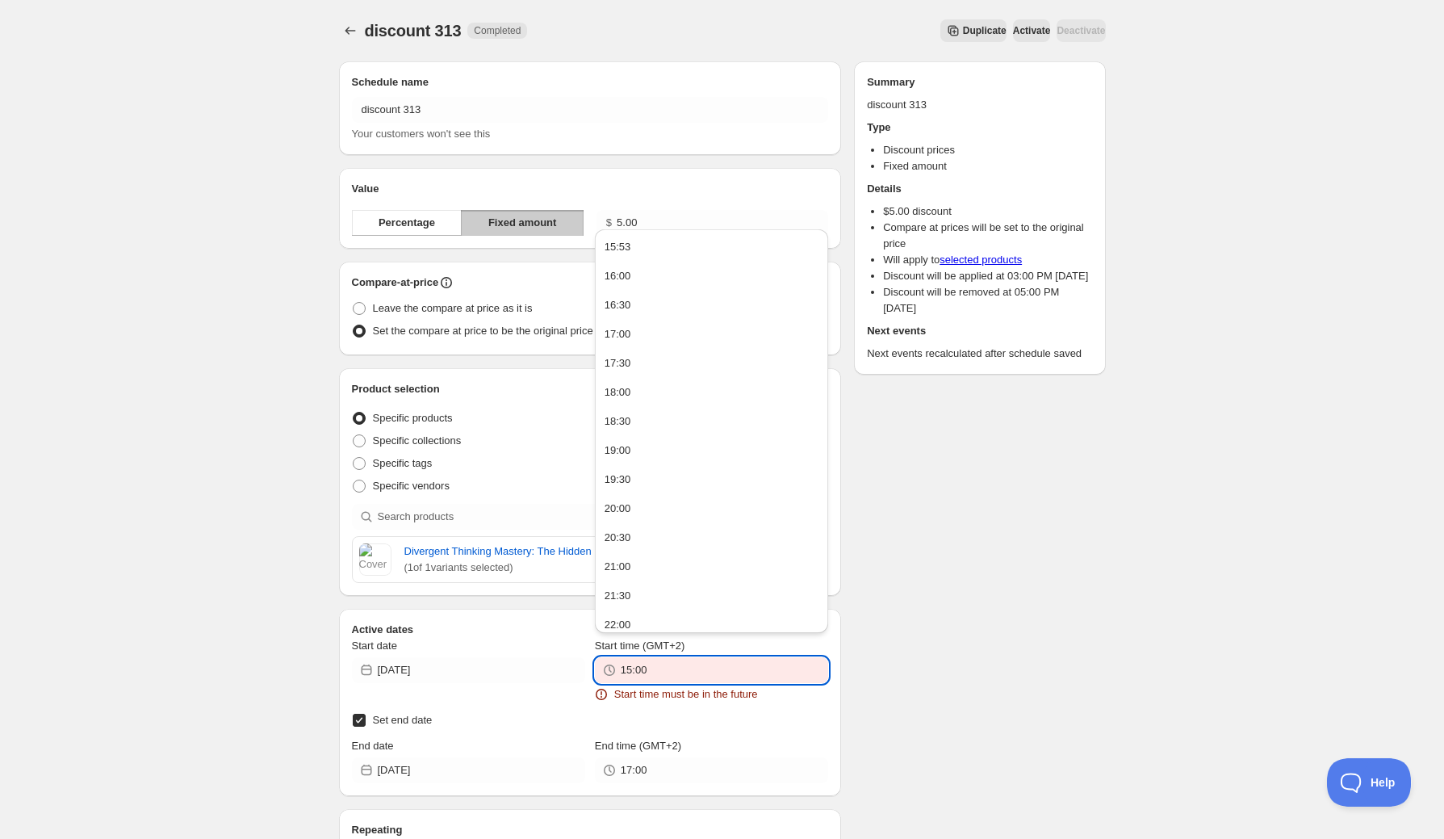
click at [640, 664] on input "15:00" at bounding box center [724, 670] width 207 height 26
click at [676, 286] on button "16:00" at bounding box center [712, 276] width 224 height 26
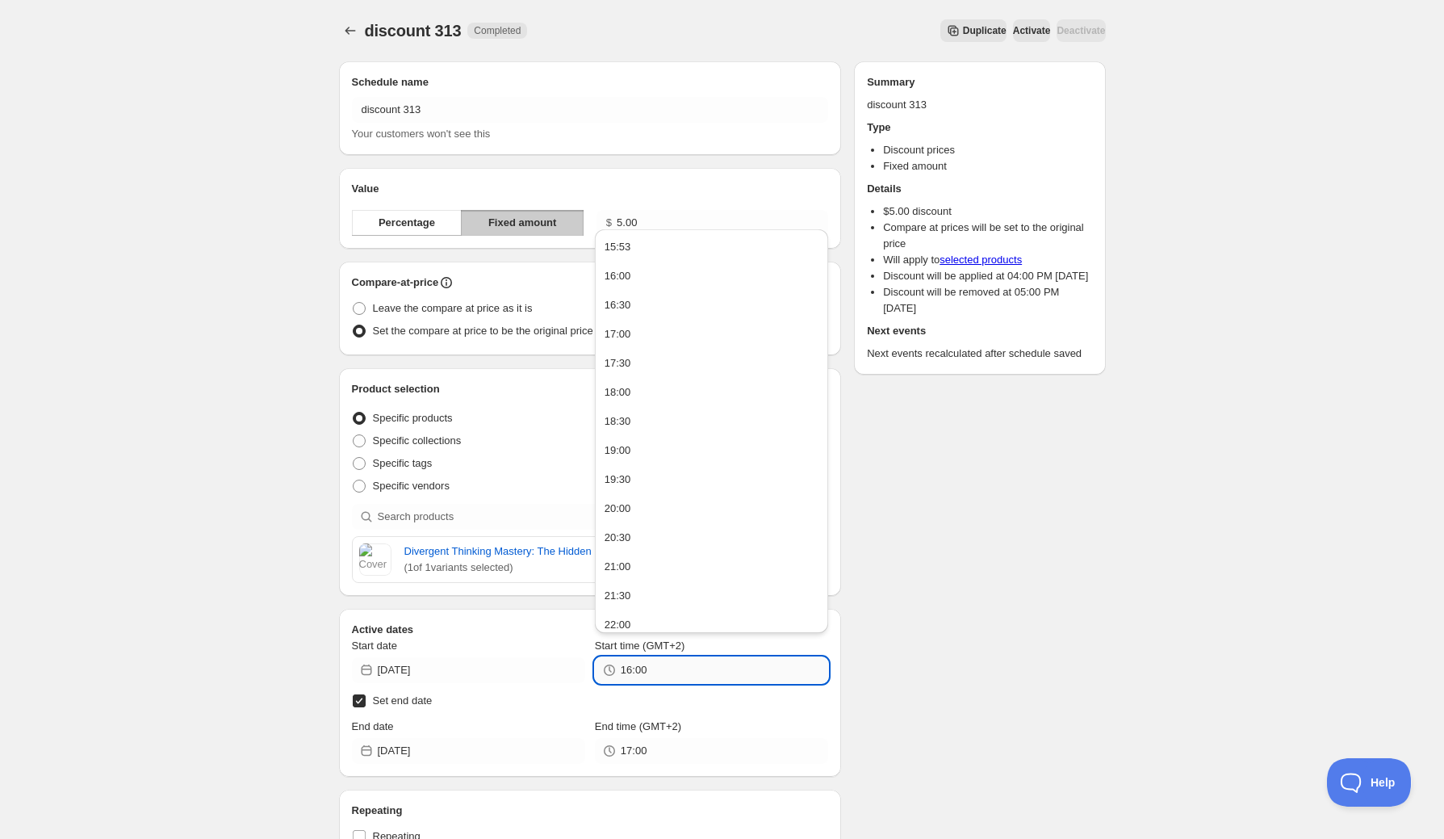
drag, startPoint x: 636, startPoint y: 670, endPoint x: 647, endPoint y: 670, distance: 10.5
click at [647, 670] on input "16:00" at bounding box center [724, 670] width 207 height 26
drag, startPoint x: 659, startPoint y: 670, endPoint x: 694, endPoint y: 674, distance: 34.9
click at [694, 674] on input "16:005" at bounding box center [724, 670] width 207 height 26
type input "16:15"
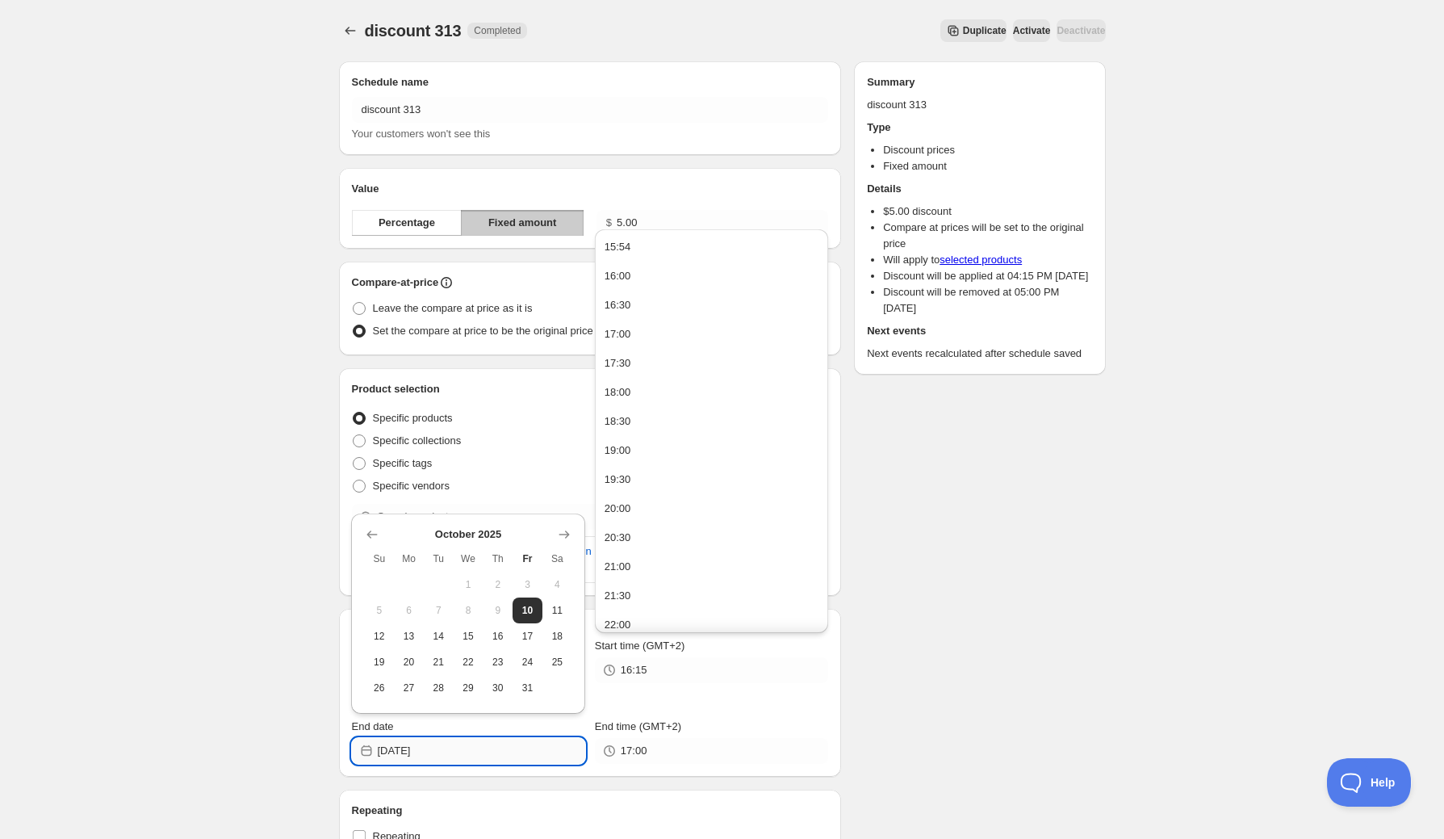
click at [489, 746] on input "[DATE]" at bounding box center [481, 751] width 207 height 26
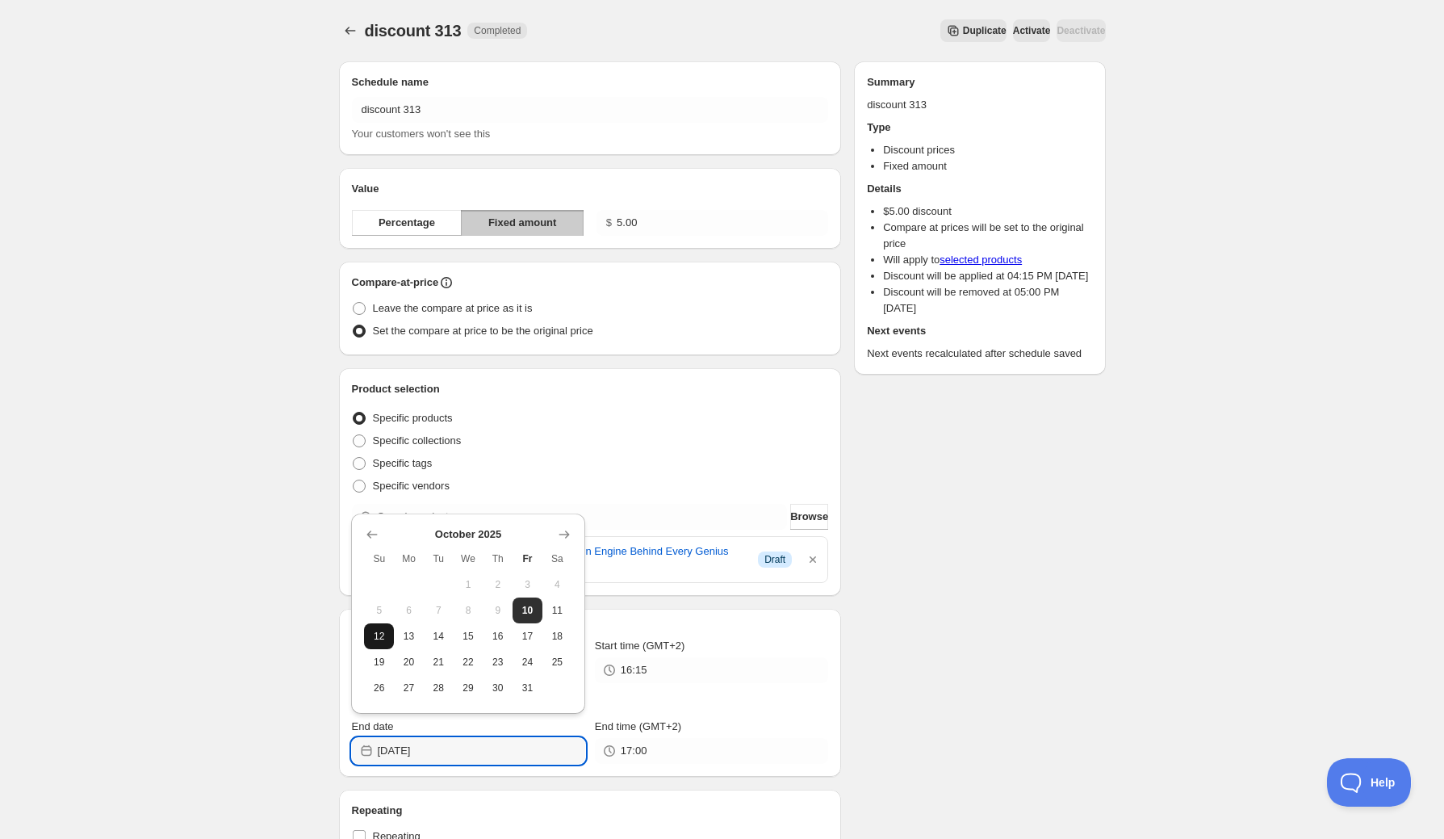
click at [375, 636] on span "12" at bounding box center [379, 636] width 17 height 13
type input "[DATE]"
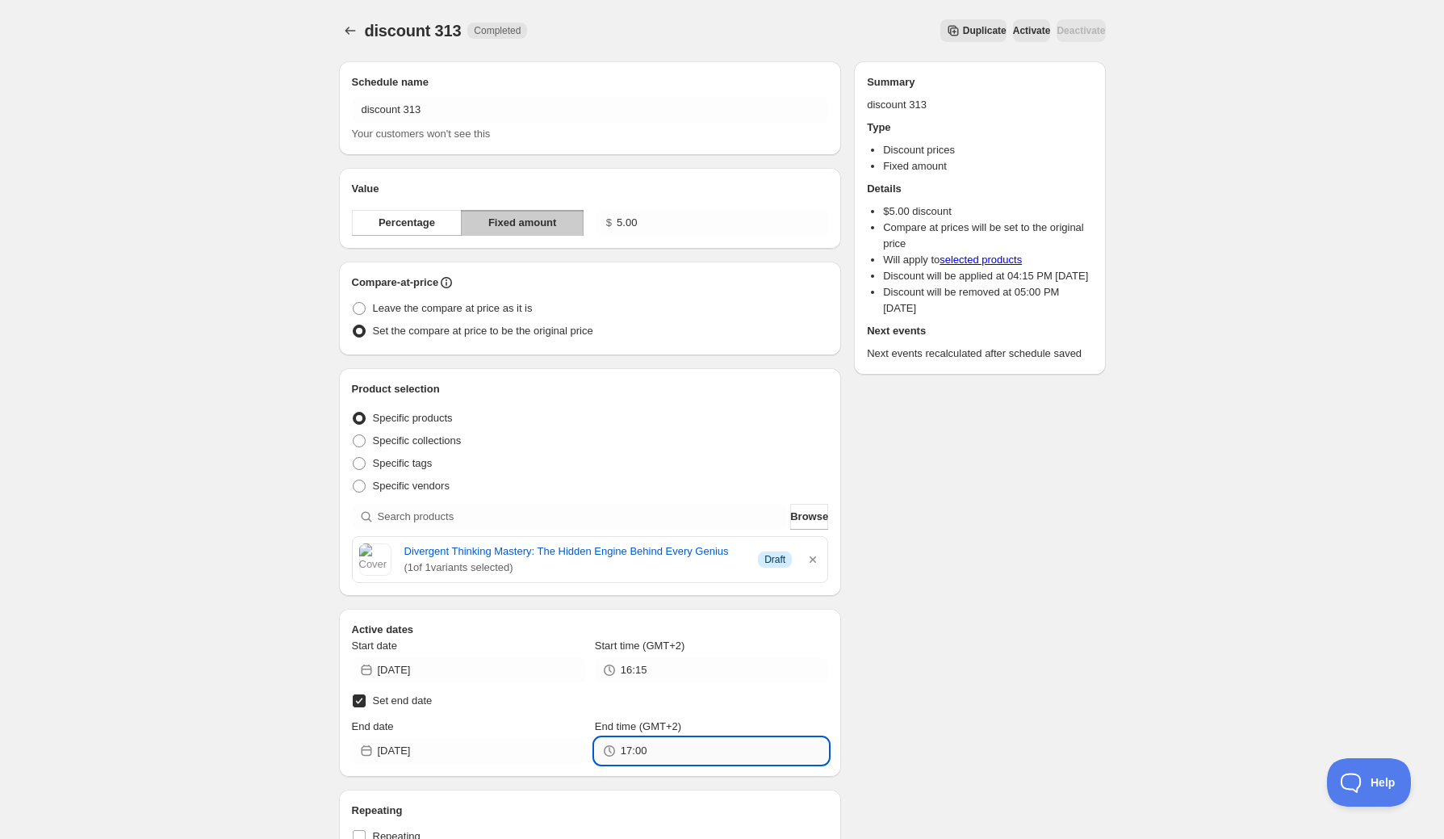
click at [639, 752] on input "17:00" at bounding box center [724, 751] width 207 height 26
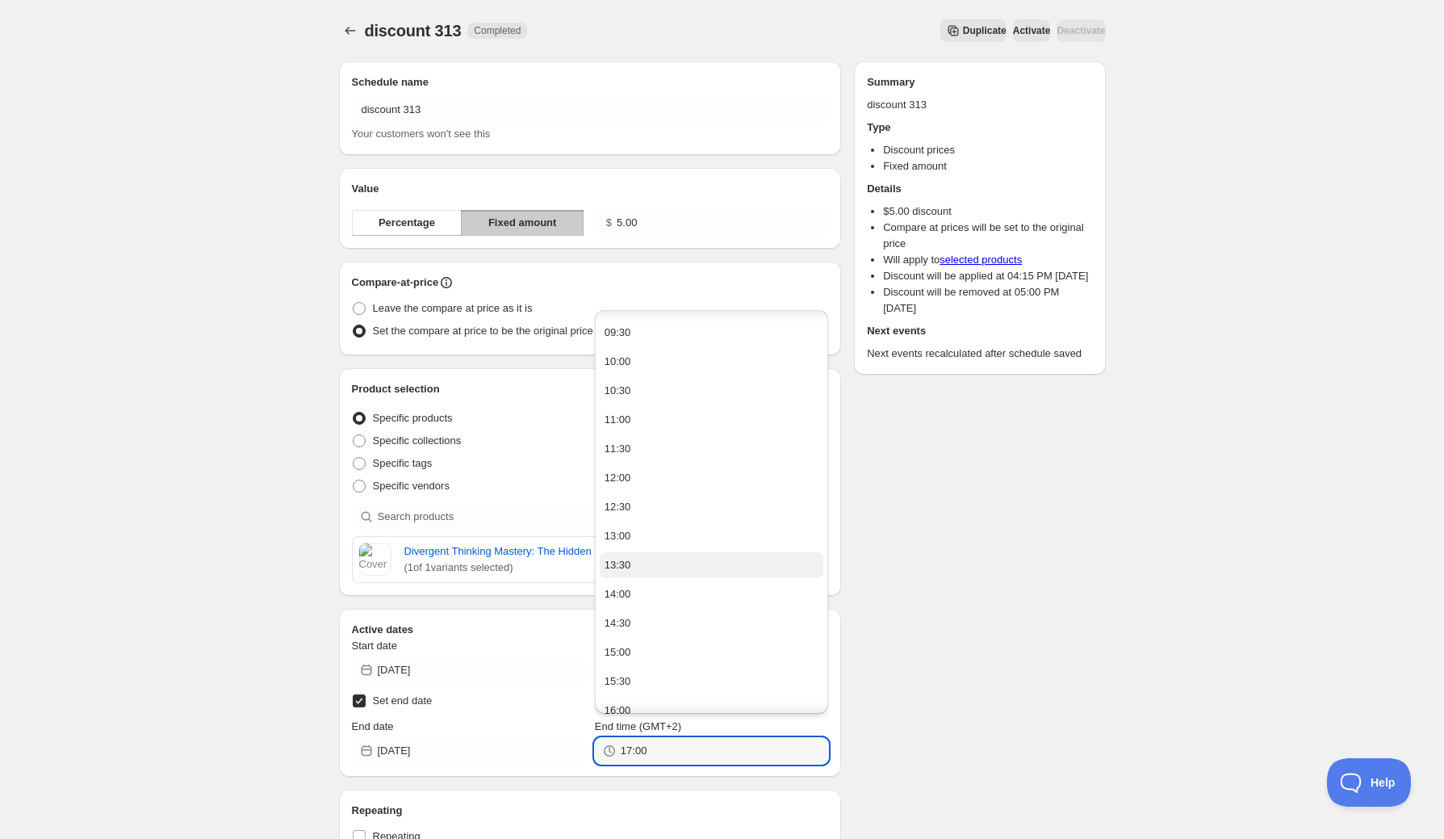
scroll to position [581, 0]
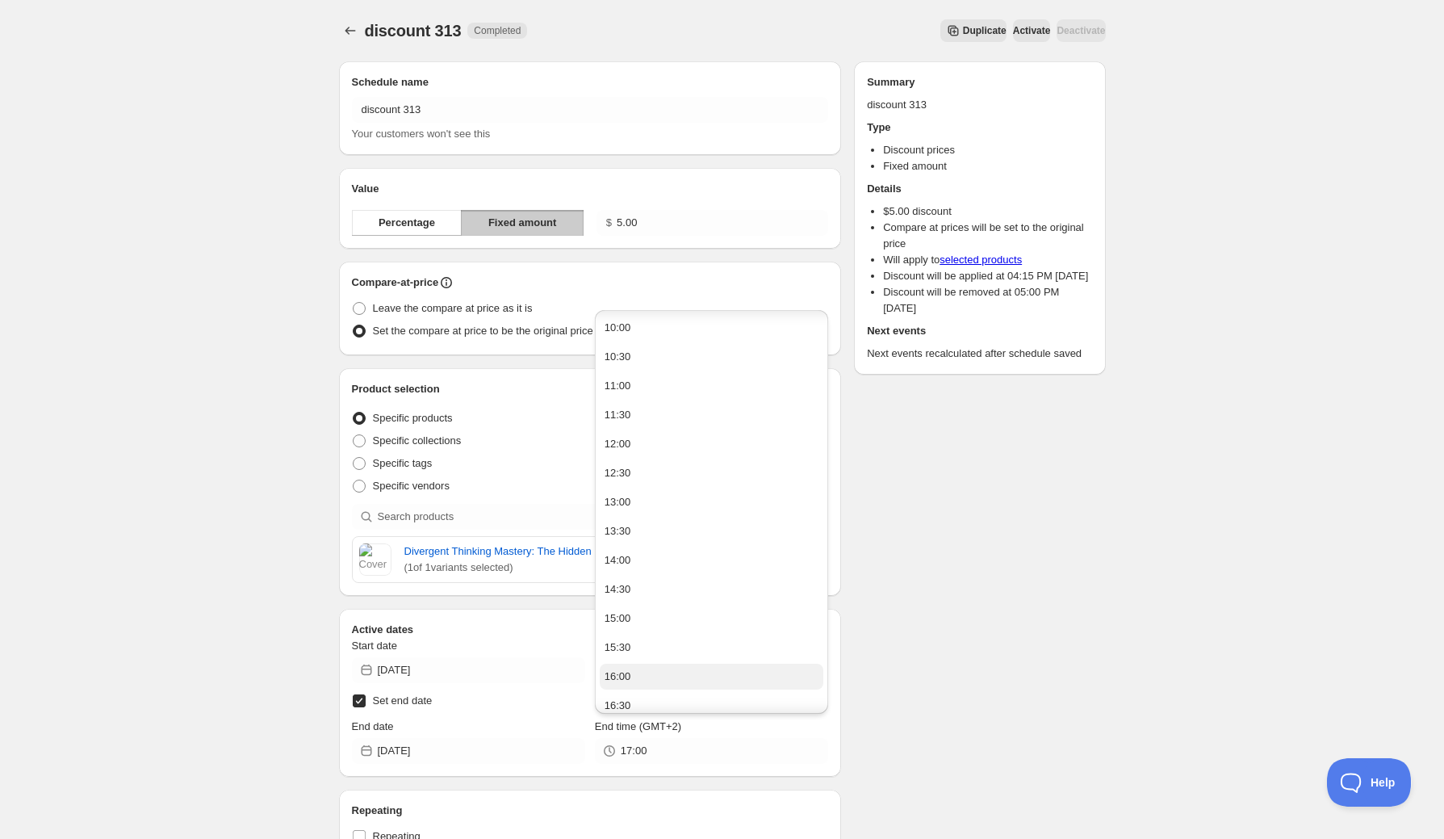
click at [650, 672] on button "16:00" at bounding box center [712, 677] width 224 height 26
drag, startPoint x: 634, startPoint y: 755, endPoint x: 662, endPoint y: 752, distance: 28.4
click at [661, 752] on input "16:00" at bounding box center [724, 751] width 207 height 26
type input "16:15"
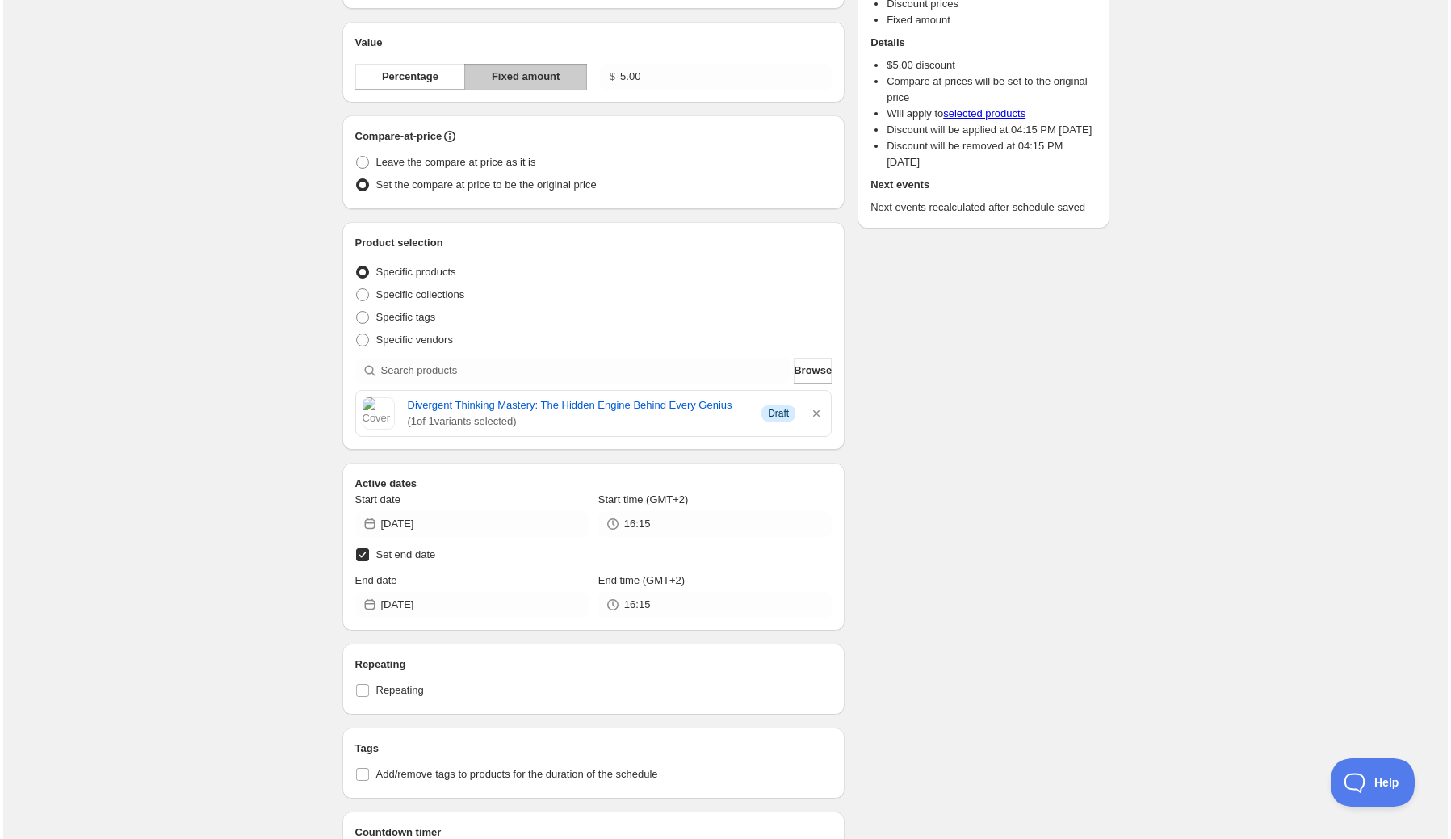
scroll to position [0, 0]
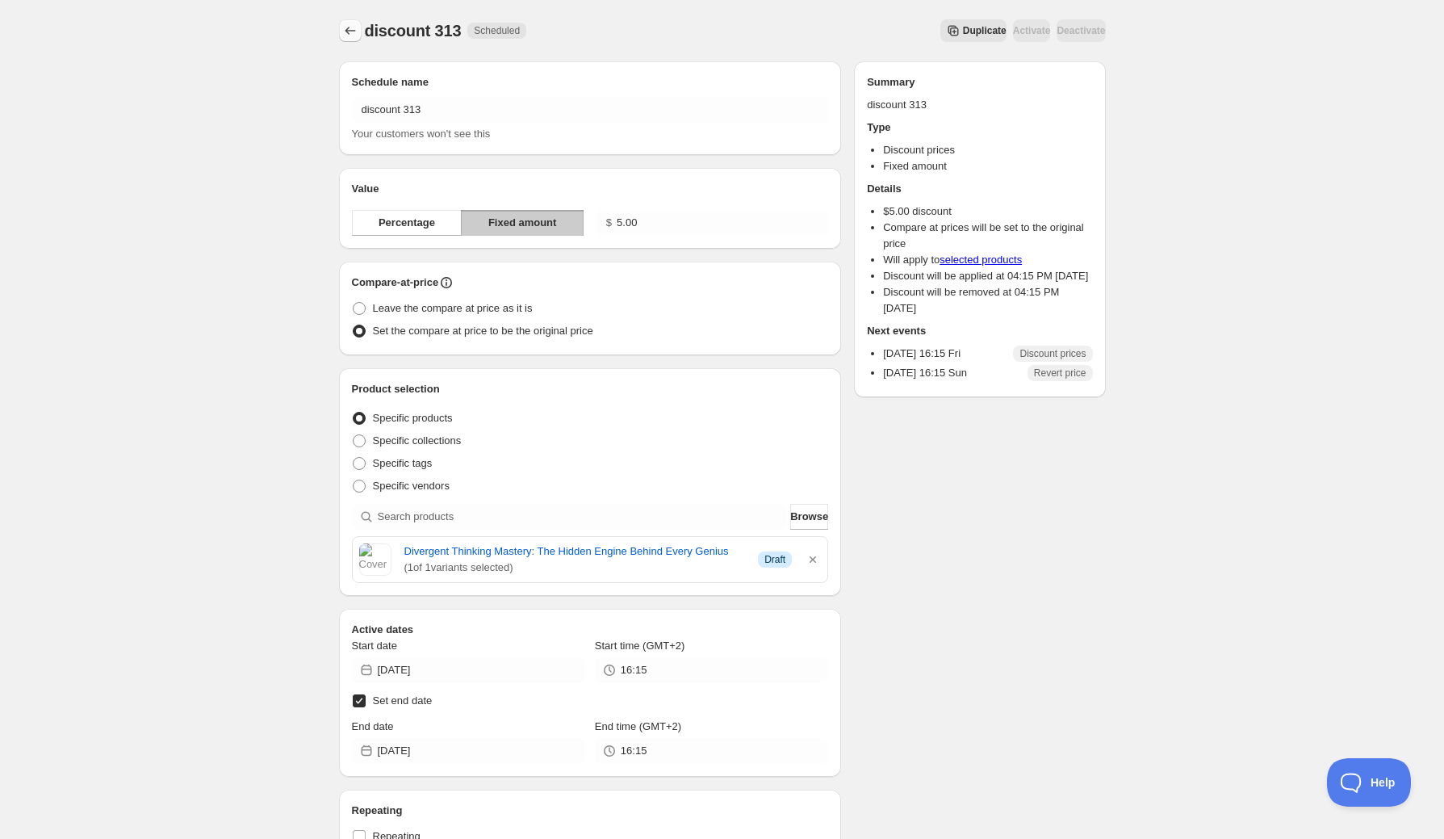
click at [347, 28] on icon "Schedules" at bounding box center [350, 31] width 10 height 8
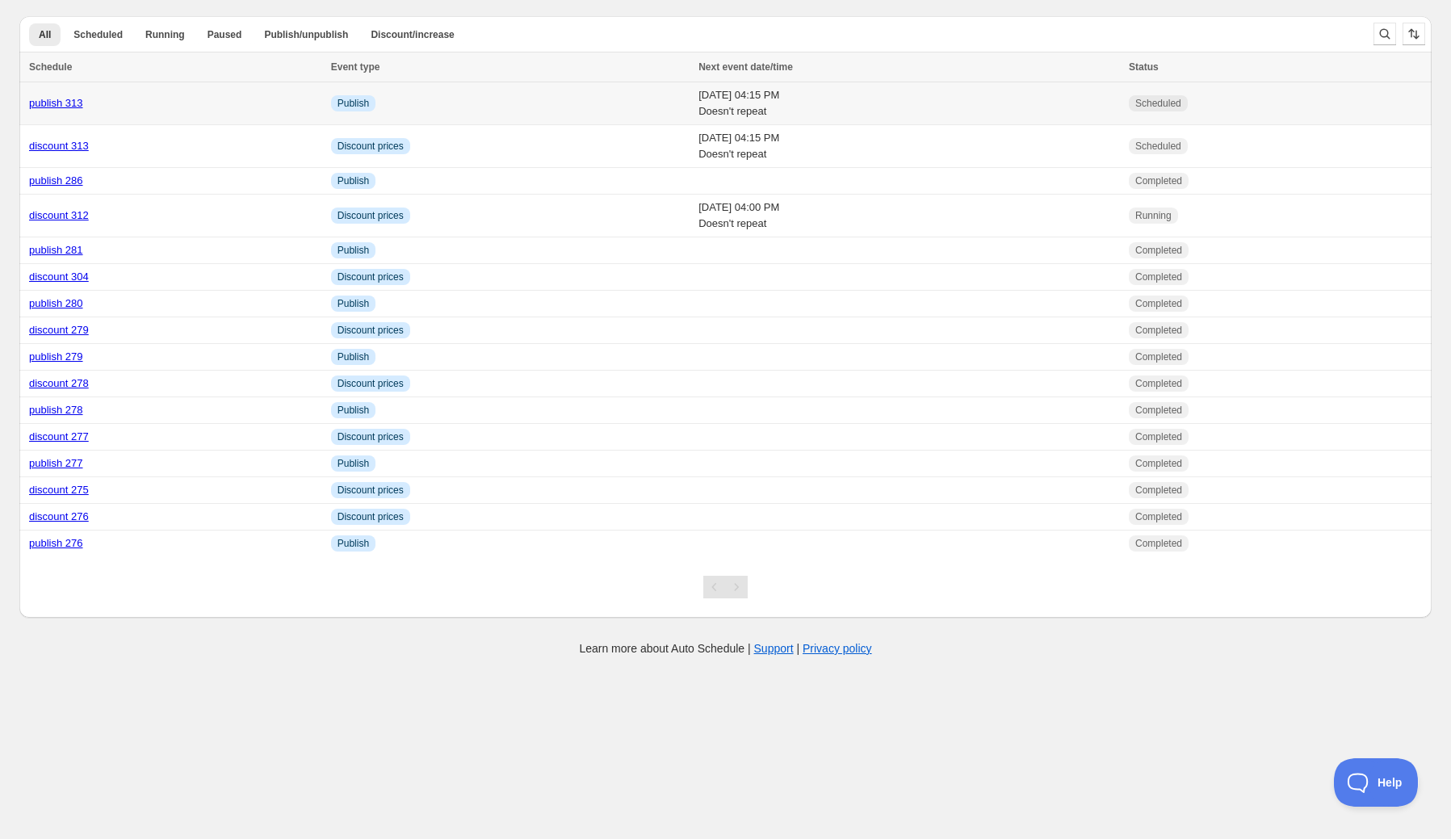
click at [61, 103] on link "publish 313" at bounding box center [56, 103] width 54 height 12
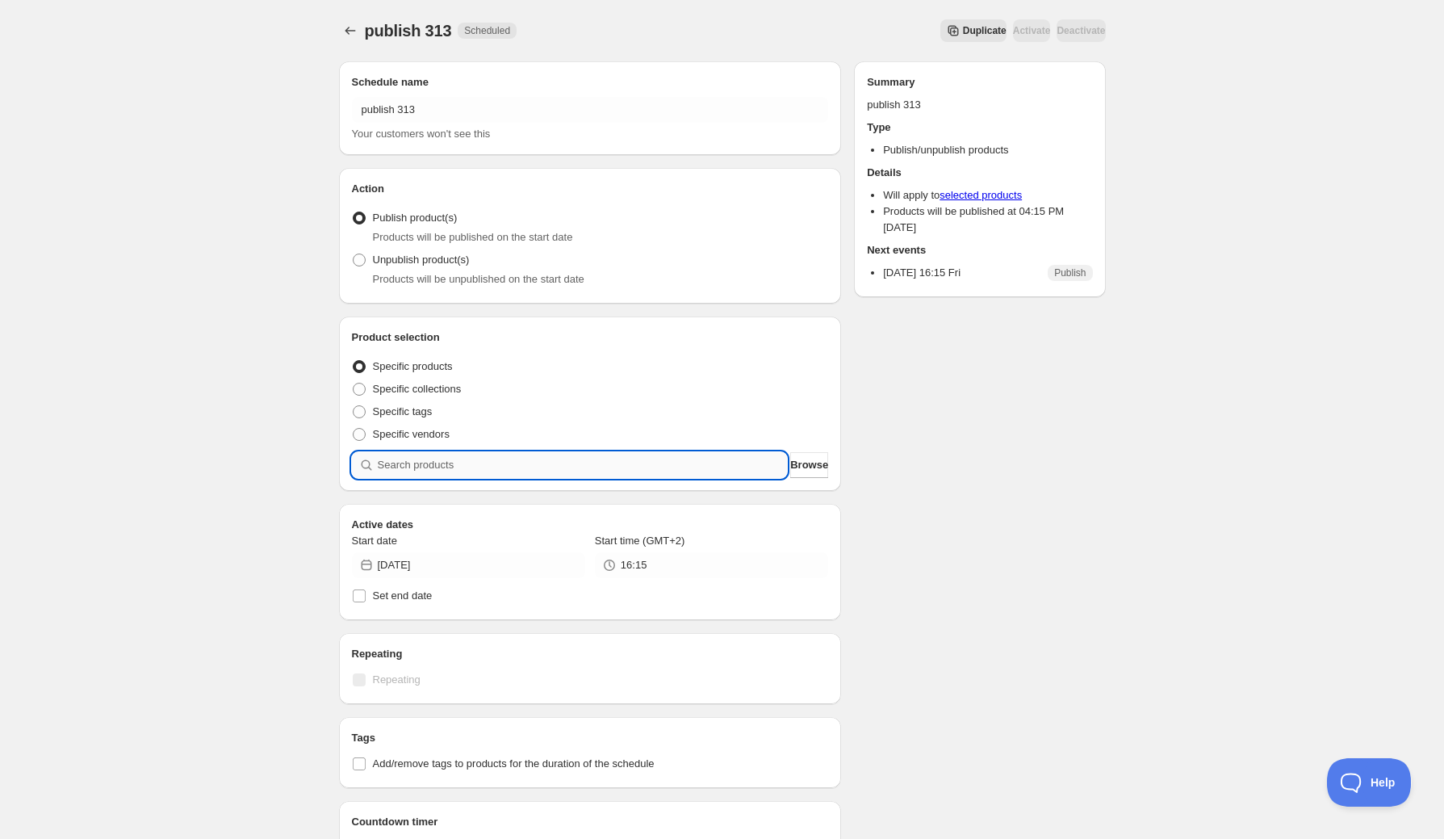
click at [562, 469] on input "search" at bounding box center [583, 465] width 410 height 26
type input "d"
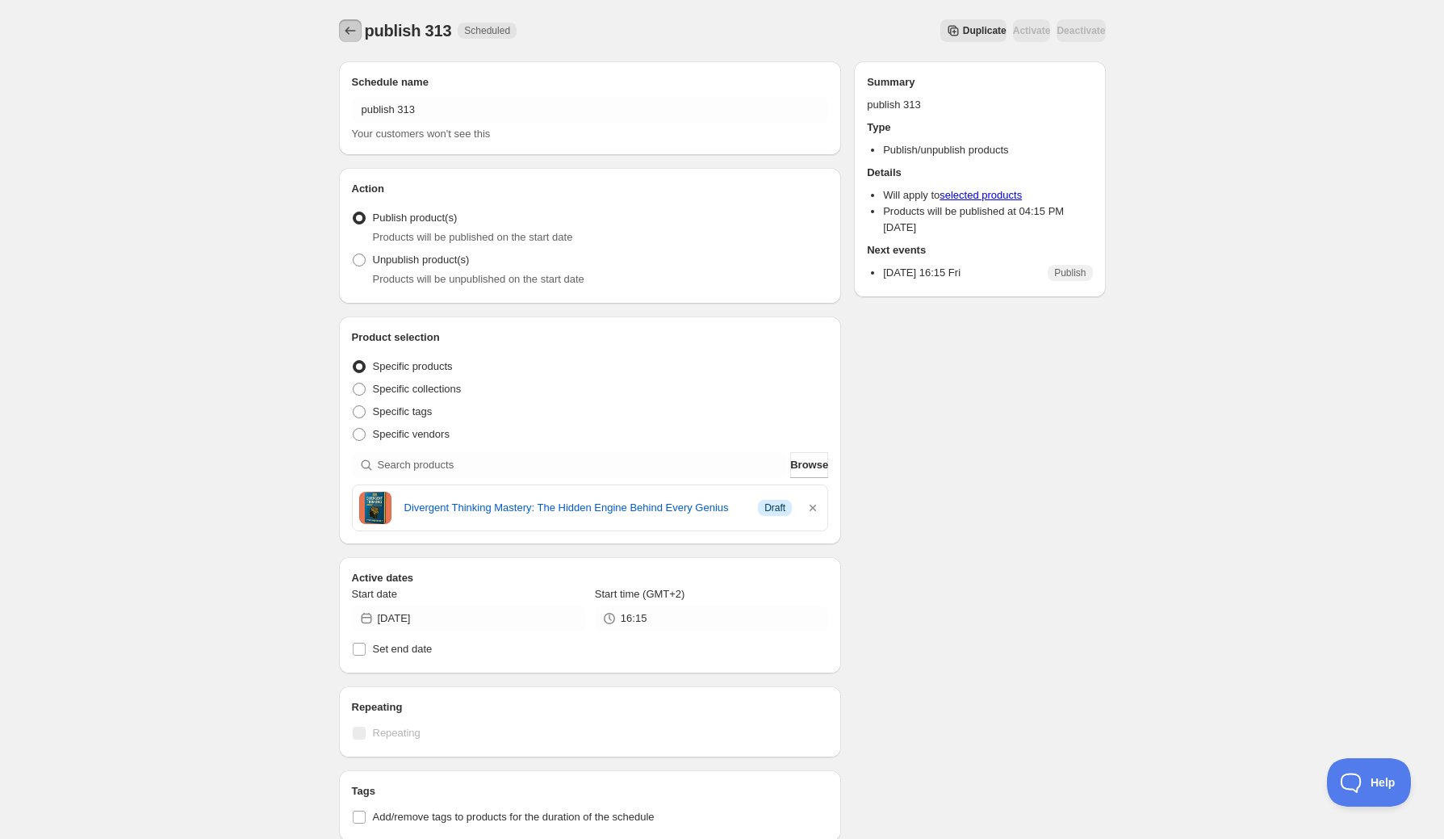
click at [346, 25] on icon "Schedules" at bounding box center [350, 31] width 16 height 16
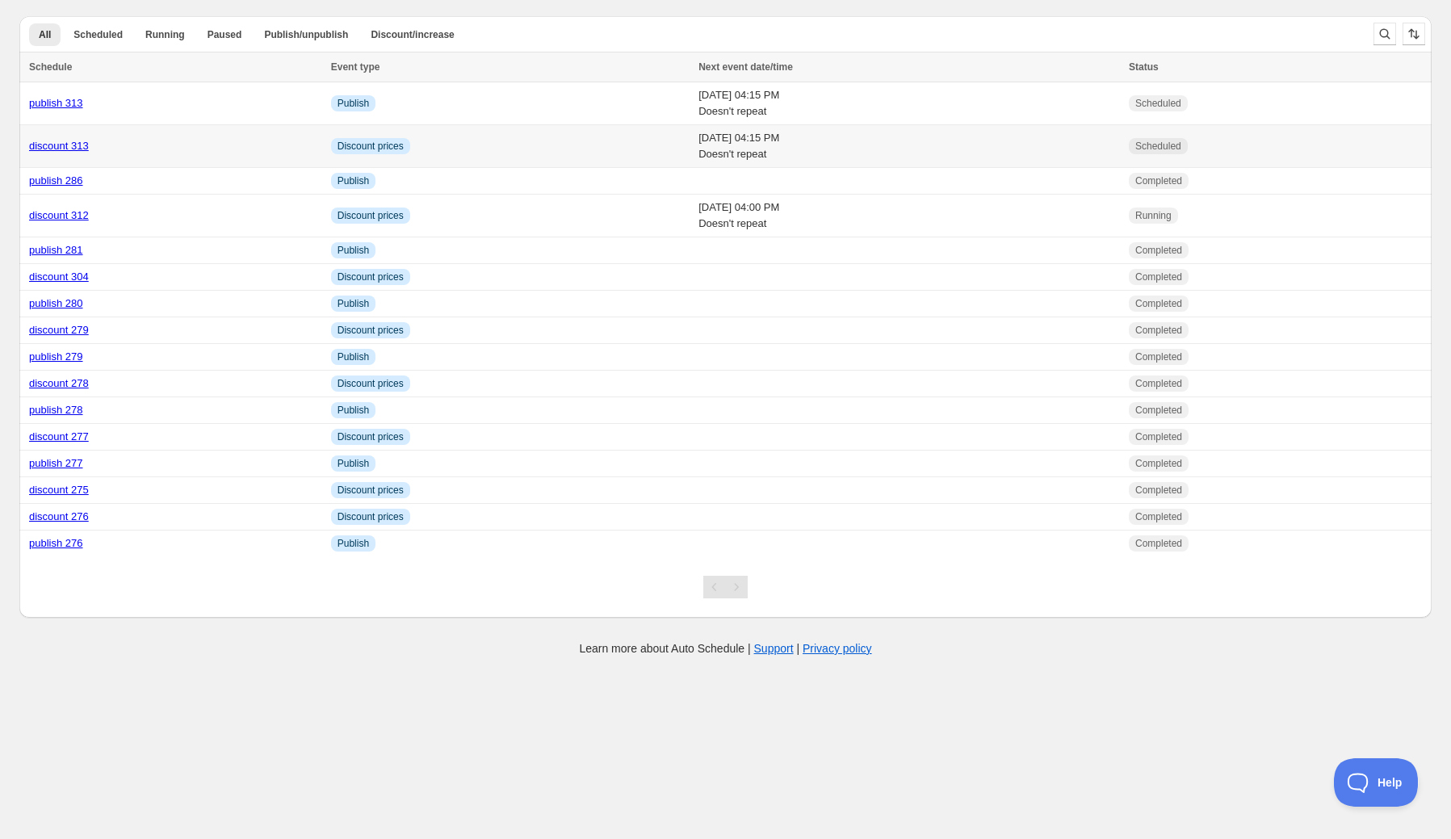
click at [58, 148] on link "discount 313" at bounding box center [59, 146] width 60 height 12
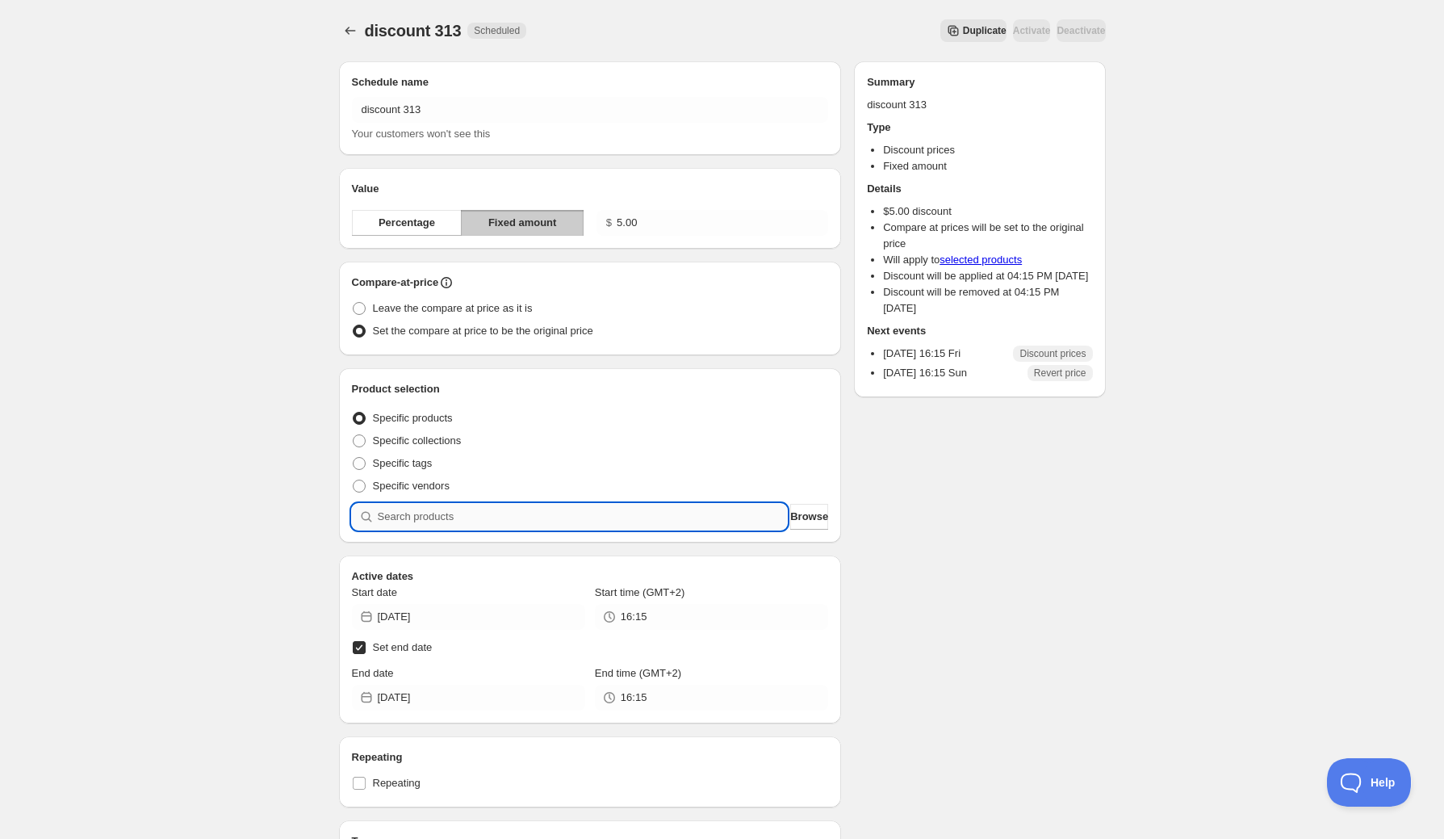
click at [526, 517] on input "search" at bounding box center [583, 517] width 410 height 26
type input "d"
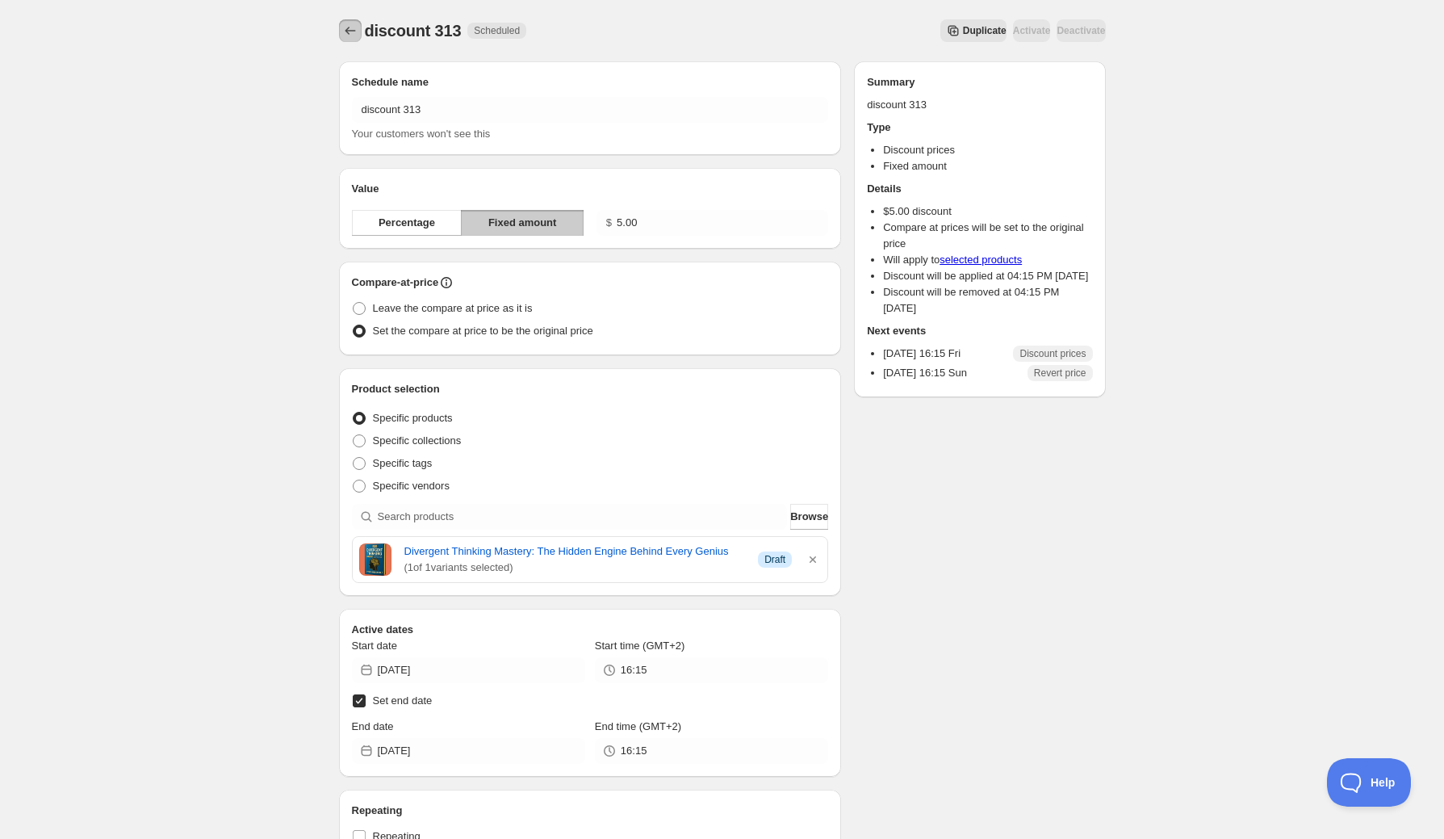
click at [345, 27] on icon "Schedules" at bounding box center [350, 31] width 16 height 16
